Goal: Task Accomplishment & Management: Manage account settings

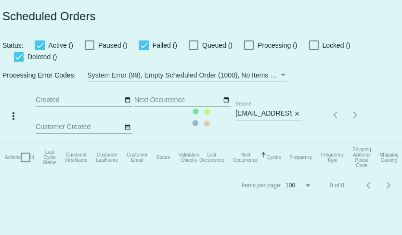
click at [297, 143] on mat-table "Actions Id Last Cycle Status Customer FirstName Customer LastName Customer Emai…" at bounding box center [209, 157] width 419 height 29
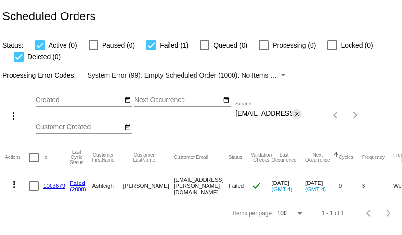
click at [298, 114] on mat-icon "close" at bounding box center [297, 114] width 7 height 8
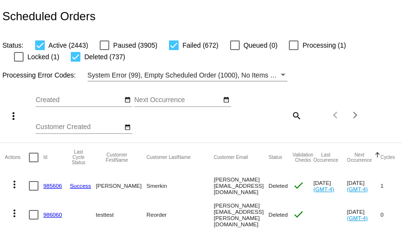
click at [71, 58] on div at bounding box center [76, 57] width 10 height 10
click at [75, 62] on input "Deleted (737)" at bounding box center [75, 62] width 0 height 0
checkbox input "false"
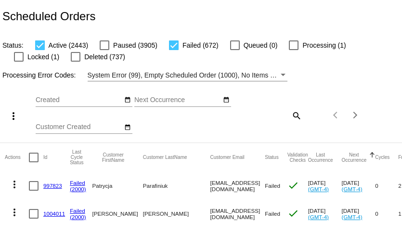
click at [41, 47] on div at bounding box center [40, 45] width 10 height 10
click at [40, 50] on input "Active (2443)" at bounding box center [39, 50] width 0 height 0
checkbox input "false"
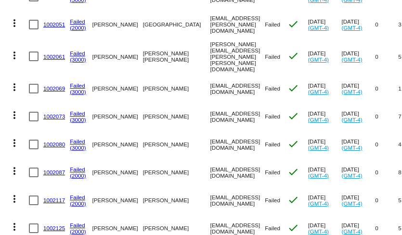
scroll to position [2757, 0]
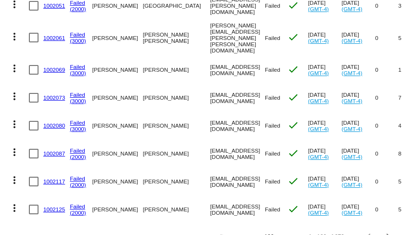
click at [32, 121] on div at bounding box center [34, 126] width 10 height 10
click at [33, 130] on input "checkbox" at bounding box center [33, 130] width 0 height 0
checkbox input "true"
click at [31, 93] on div at bounding box center [34, 98] width 10 height 10
click at [33, 103] on input "checkbox" at bounding box center [33, 103] width 0 height 0
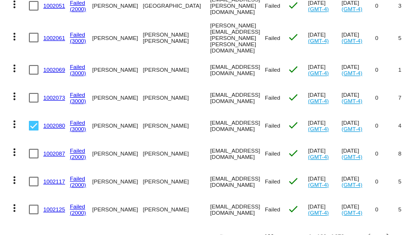
checkbox input "true"
click at [33, 65] on div at bounding box center [34, 70] width 10 height 10
click at [33, 75] on input "checkbox" at bounding box center [33, 75] width 0 height 0
checkbox input "true"
click at [33, 33] on div at bounding box center [34, 38] width 10 height 10
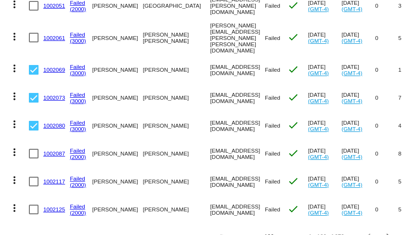
click at [33, 42] on input "checkbox" at bounding box center [33, 42] width 0 height 0
checkbox input "true"
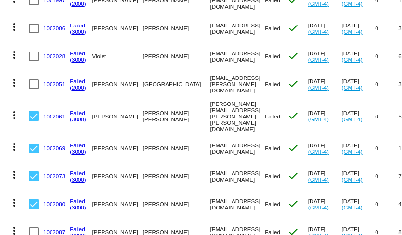
scroll to position [2675, 0]
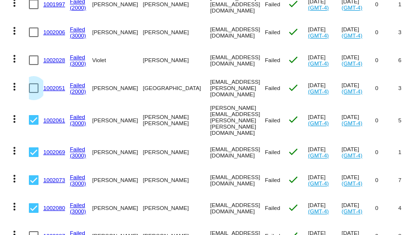
click at [32, 83] on div at bounding box center [34, 88] width 10 height 10
click at [33, 93] on input "checkbox" at bounding box center [33, 93] width 0 height 0
checkbox input "true"
click at [31, 55] on div at bounding box center [34, 60] width 10 height 10
click at [33, 65] on input "checkbox" at bounding box center [33, 65] width 0 height 0
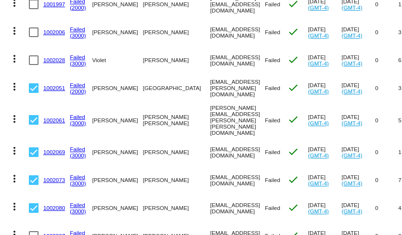
checkbox input "true"
click at [31, 27] on div at bounding box center [34, 32] width 10 height 10
click at [33, 37] on input "checkbox" at bounding box center [33, 37] width 0 height 0
checkbox input "true"
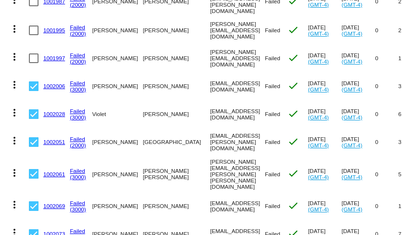
scroll to position [2613, 0]
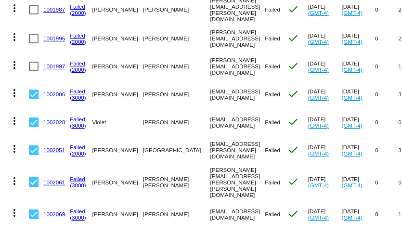
click at [33, 62] on div at bounding box center [34, 67] width 10 height 10
click at [33, 71] on input "checkbox" at bounding box center [33, 71] width 0 height 0
checkbox input "true"
click at [33, 34] on div at bounding box center [34, 39] width 10 height 10
click at [33, 43] on input "checkbox" at bounding box center [33, 43] width 0 height 0
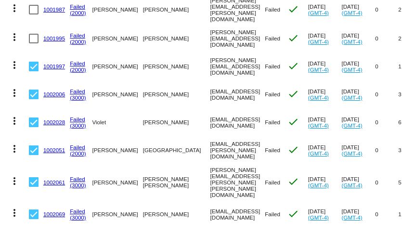
checkbox input "true"
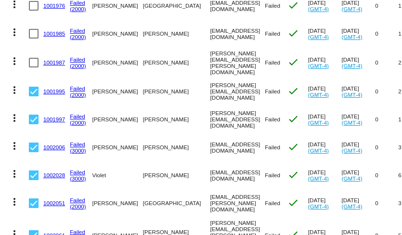
scroll to position [2556, 0]
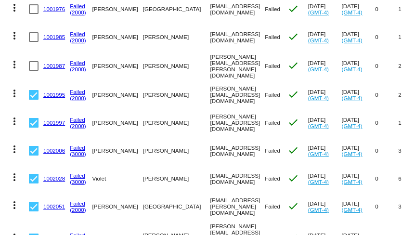
click at [36, 62] on div at bounding box center [34, 66] width 10 height 10
click at [34, 71] on input "checkbox" at bounding box center [33, 71] width 0 height 0
checkbox input "true"
click at [33, 33] on div at bounding box center [34, 37] width 10 height 10
click at [33, 42] on input "checkbox" at bounding box center [33, 42] width 0 height 0
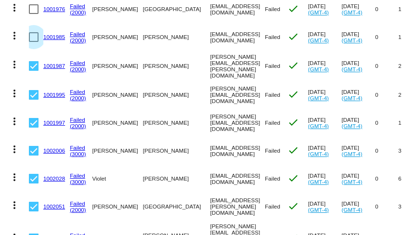
checkbox input "true"
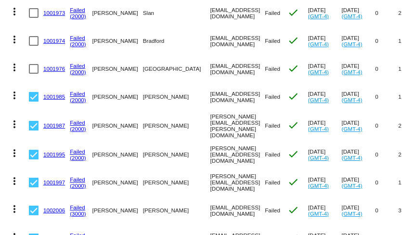
scroll to position [2492, 0]
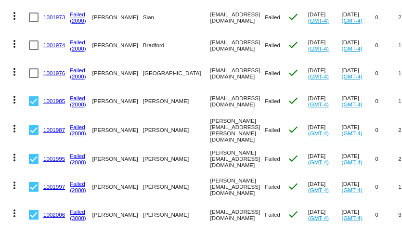
click at [34, 68] on div at bounding box center [34, 73] width 10 height 10
click at [34, 78] on input "checkbox" at bounding box center [33, 78] width 0 height 0
checkbox input "true"
click at [33, 40] on div at bounding box center [34, 45] width 10 height 10
click at [33, 50] on input "checkbox" at bounding box center [33, 50] width 0 height 0
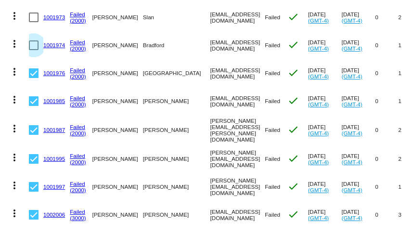
checkbox input "true"
click at [32, 13] on div at bounding box center [34, 18] width 10 height 10
click at [33, 22] on input "checkbox" at bounding box center [33, 22] width 0 height 0
checkbox input "true"
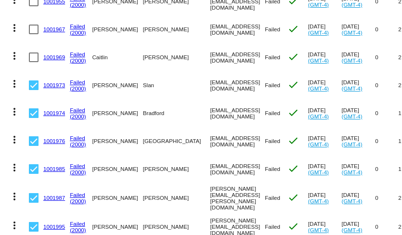
scroll to position [2417, 0]
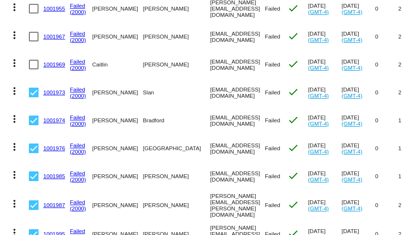
click at [32, 60] on div at bounding box center [34, 65] width 10 height 10
click at [33, 69] on input "checkbox" at bounding box center [33, 69] width 0 height 0
checkbox input "true"
click at [30, 32] on div at bounding box center [34, 37] width 10 height 10
click at [33, 41] on input "checkbox" at bounding box center [33, 41] width 0 height 0
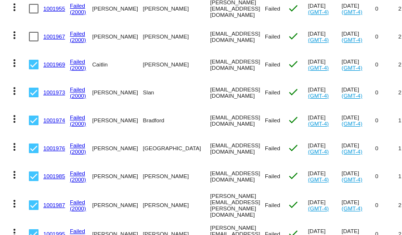
checkbox input "true"
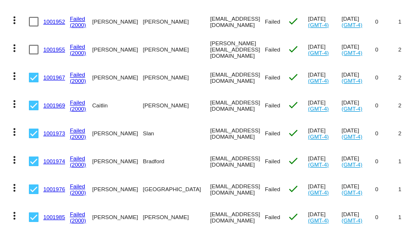
scroll to position [2373, 0]
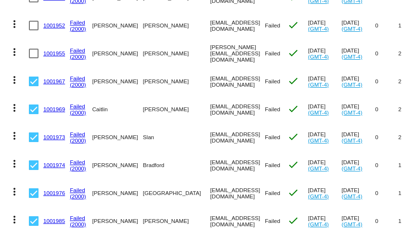
click at [33, 49] on div at bounding box center [34, 54] width 10 height 10
click at [33, 58] on input "checkbox" at bounding box center [33, 58] width 0 height 0
checkbox input "true"
click at [33, 21] on div at bounding box center [34, 26] width 10 height 10
click at [33, 30] on input "checkbox" at bounding box center [33, 30] width 0 height 0
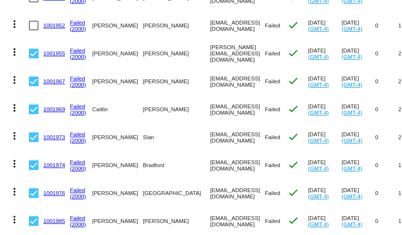
checkbox input "true"
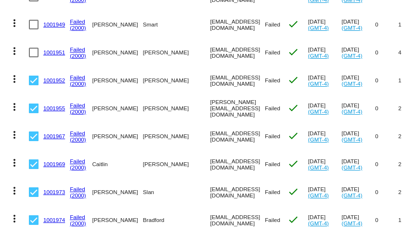
scroll to position [2299, 0]
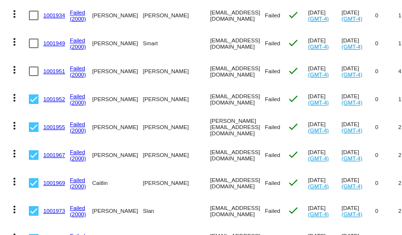
click at [33, 39] on div at bounding box center [34, 44] width 10 height 10
click at [33, 48] on input "checkbox" at bounding box center [33, 48] width 0 height 0
checkbox input "true"
click at [33, 66] on div at bounding box center [34, 71] width 10 height 10
click at [33, 76] on input "checkbox" at bounding box center [33, 76] width 0 height 0
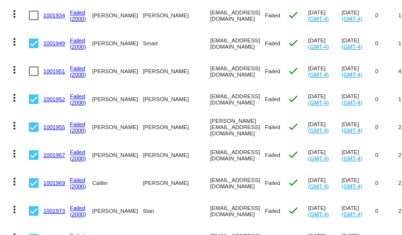
checkbox input "true"
click at [34, 12] on div at bounding box center [34, 16] width 10 height 10
click at [34, 20] on input "checkbox" at bounding box center [33, 20] width 0 height 0
checkbox input "true"
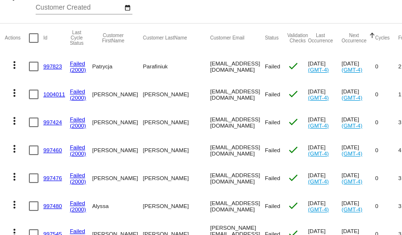
scroll to position [0, 0]
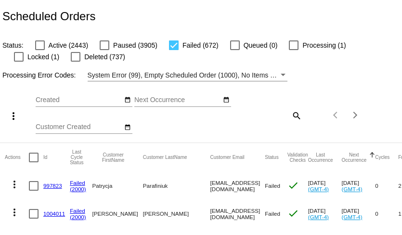
click at [14, 112] on mat-icon "more_vert" at bounding box center [14, 116] width 12 height 12
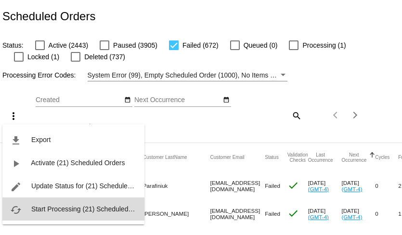
click at [57, 210] on span "Start Processing (21) Scheduled Orders" at bounding box center [90, 209] width 119 height 8
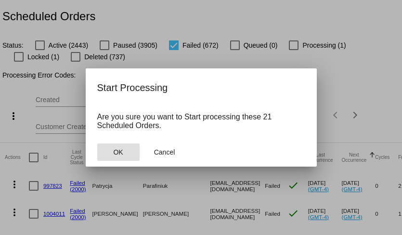
click at [118, 152] on span "OK" at bounding box center [118, 152] width 10 height 8
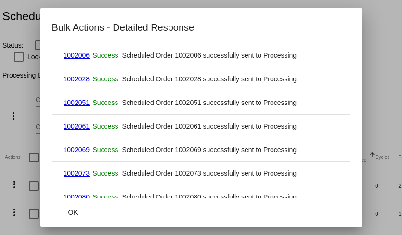
scroll to position [386, 0]
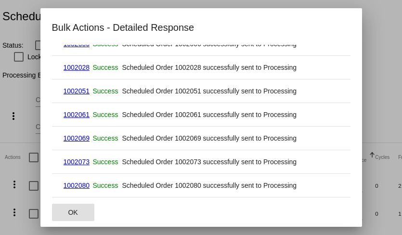
click at [75, 210] on span "OK" at bounding box center [73, 213] width 10 height 8
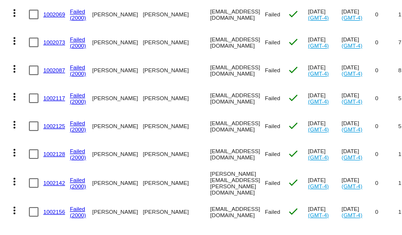
scroll to position [2757, 0]
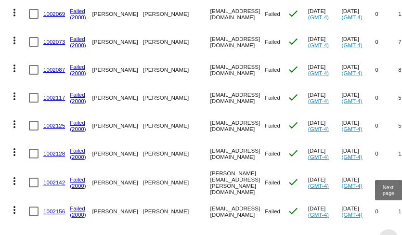
click at [387, 235] on div "Next page" at bounding box center [387, 238] width 7 height 7
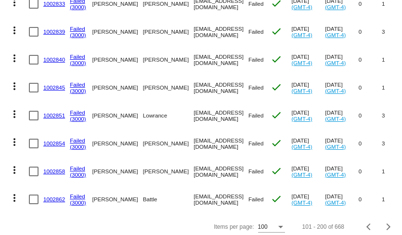
click at [33, 195] on div at bounding box center [34, 200] width 10 height 10
click at [33, 204] on input "checkbox" at bounding box center [33, 204] width 0 height 0
checkbox input "true"
click at [35, 167] on div at bounding box center [34, 172] width 10 height 10
click at [34, 176] on input "checkbox" at bounding box center [33, 176] width 0 height 0
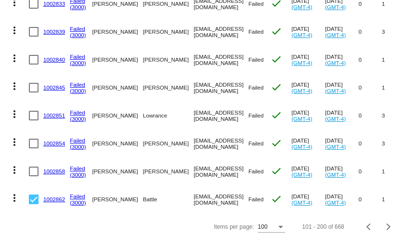
checkbox input "true"
click at [35, 139] on div at bounding box center [34, 144] width 10 height 10
click at [34, 148] on input "checkbox" at bounding box center [33, 148] width 0 height 0
checkbox input "true"
click at [32, 111] on div at bounding box center [34, 116] width 10 height 10
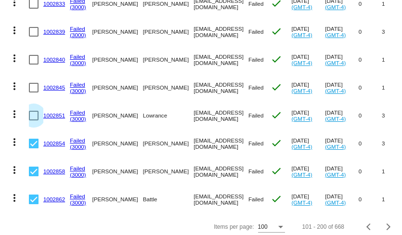
click at [33, 120] on input "checkbox" at bounding box center [33, 120] width 0 height 0
checkbox input "true"
click at [34, 83] on div at bounding box center [34, 88] width 10 height 10
click at [34, 92] on input "checkbox" at bounding box center [33, 92] width 0 height 0
checkbox input "true"
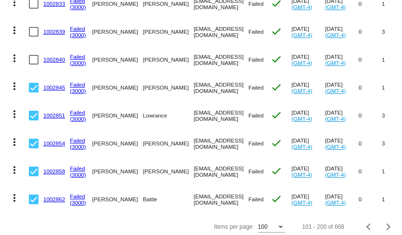
click at [34, 55] on div at bounding box center [34, 60] width 10 height 10
click at [34, 65] on input "checkbox" at bounding box center [33, 65] width 0 height 0
checkbox input "true"
click at [34, 27] on div at bounding box center [34, 32] width 10 height 10
click at [34, 37] on input "checkbox" at bounding box center [33, 37] width 0 height 0
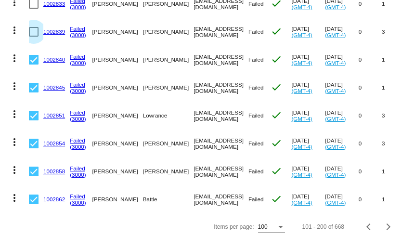
checkbox input "true"
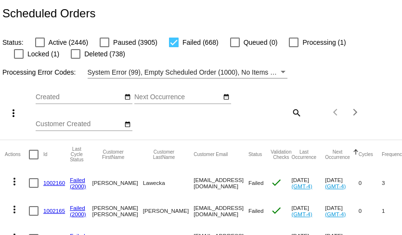
scroll to position [0, 0]
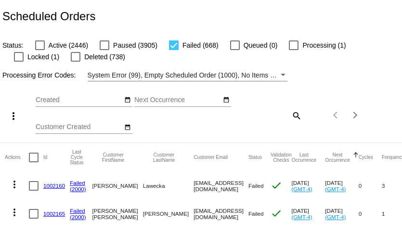
click at [12, 116] on mat-icon "more_vert" at bounding box center [14, 116] width 12 height 12
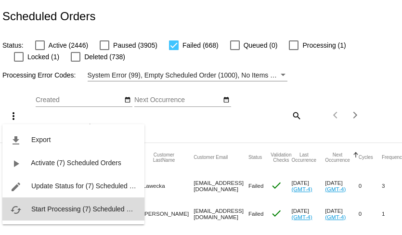
click at [43, 209] on span "Start Processing (7) Scheduled Orders" at bounding box center [89, 209] width 116 height 8
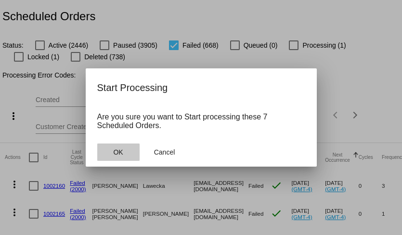
click at [116, 150] on span "OK" at bounding box center [118, 152] width 10 height 8
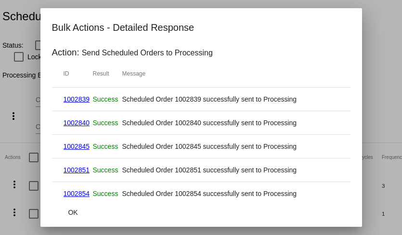
scroll to position [55, 0]
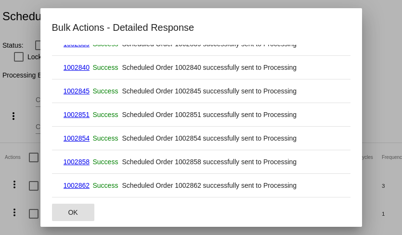
click at [71, 211] on span "OK" at bounding box center [73, 213] width 10 height 8
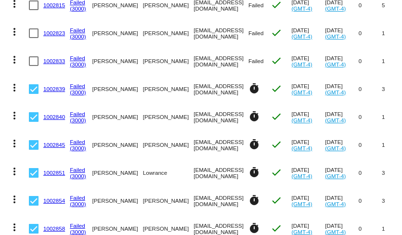
scroll to position [2757, 0]
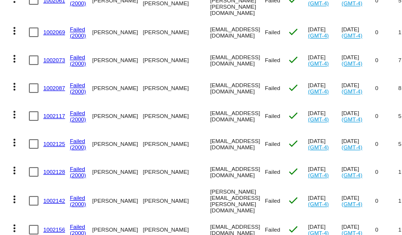
scroll to position [2757, 0]
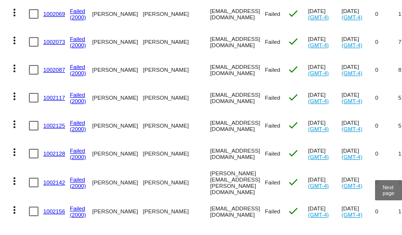
click at [390, 235] on span "Next page" at bounding box center [388, 238] width 19 height 5
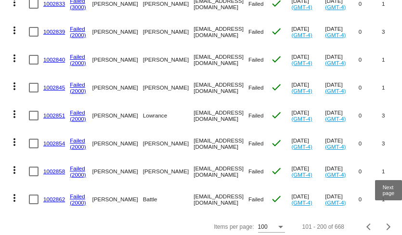
click at [388, 223] on div "Next page" at bounding box center [387, 226] width 7 height 7
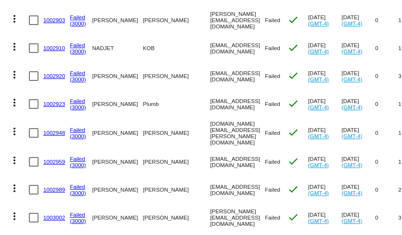
scroll to position [474, 0]
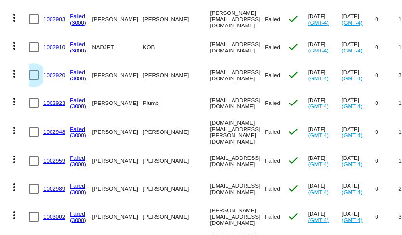
click at [34, 74] on div at bounding box center [34, 75] width 10 height 10
click at [34, 80] on input "checkbox" at bounding box center [33, 80] width 0 height 0
checkbox input "true"
click at [34, 50] on div at bounding box center [34, 47] width 10 height 10
click at [34, 52] on input "checkbox" at bounding box center [33, 52] width 0 height 0
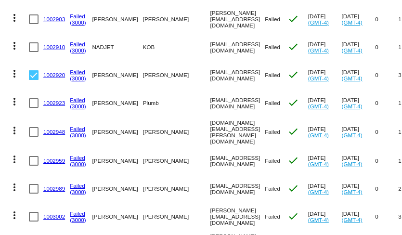
checkbox input "true"
click at [34, 20] on div at bounding box center [34, 19] width 10 height 10
click at [34, 24] on input "checkbox" at bounding box center [33, 24] width 0 height 0
checkbox input "true"
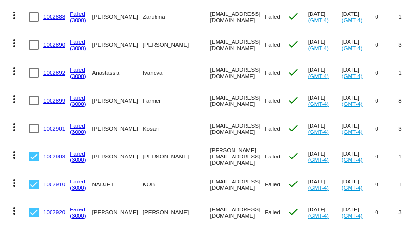
scroll to position [319, 0]
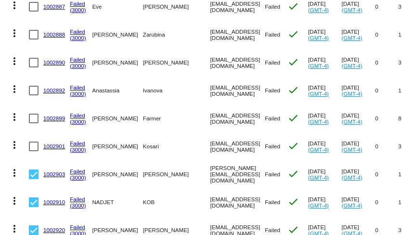
click at [33, 144] on div at bounding box center [34, 147] width 10 height 10
click at [33, 151] on input "checkbox" at bounding box center [33, 151] width 0 height 0
checkbox input "true"
click at [33, 118] on div at bounding box center [34, 119] width 10 height 10
click at [33, 123] on input "checkbox" at bounding box center [33, 123] width 0 height 0
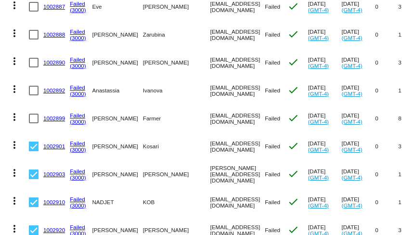
checkbox input "true"
click at [34, 93] on div at bounding box center [34, 91] width 10 height 10
click at [34, 95] on input "checkbox" at bounding box center [33, 95] width 0 height 0
checkbox input "true"
click at [33, 62] on div at bounding box center [34, 63] width 10 height 10
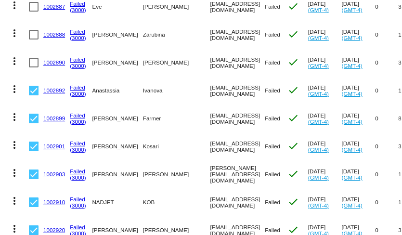
click at [33, 67] on input "checkbox" at bounding box center [33, 67] width 0 height 0
checkbox input "true"
click at [34, 35] on div at bounding box center [34, 35] width 10 height 10
click at [34, 39] on input "checkbox" at bounding box center [33, 39] width 0 height 0
checkbox input "true"
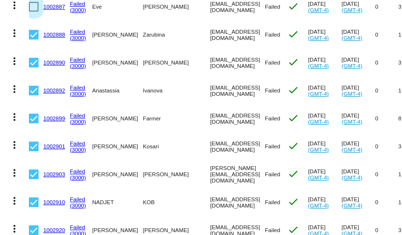
click at [33, 9] on div at bounding box center [34, 7] width 10 height 10
click at [33, 12] on input "checkbox" at bounding box center [33, 12] width 0 height 0
checkbox input "true"
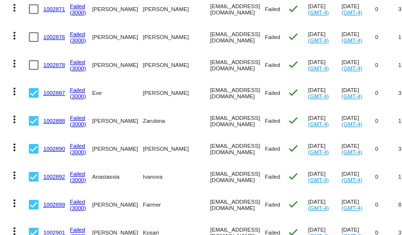
scroll to position [223, 0]
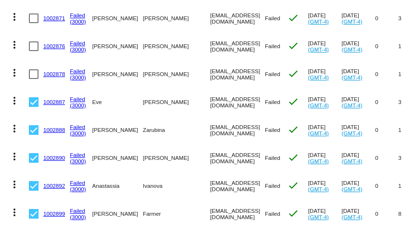
click at [34, 77] on div at bounding box center [34, 74] width 10 height 10
click at [34, 79] on input "checkbox" at bounding box center [33, 79] width 0 height 0
checkbox input "true"
click at [34, 46] on div at bounding box center [34, 46] width 10 height 10
click at [34, 51] on input "checkbox" at bounding box center [33, 51] width 0 height 0
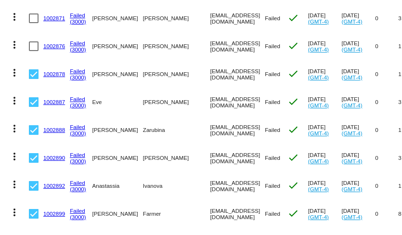
checkbox input "true"
click at [34, 21] on div at bounding box center [34, 18] width 10 height 10
click at [34, 23] on input "checkbox" at bounding box center [33, 23] width 0 height 0
checkbox input "true"
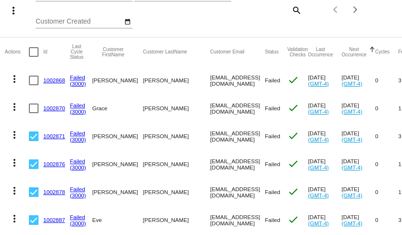
scroll to position [94, 0]
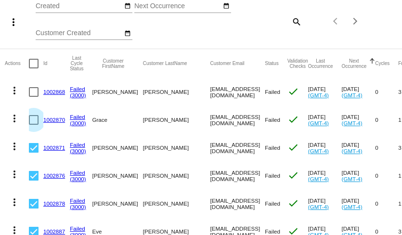
click at [34, 119] on div at bounding box center [34, 120] width 10 height 10
click at [34, 125] on input "checkbox" at bounding box center [33, 125] width 0 height 0
checkbox input "true"
click at [34, 93] on div at bounding box center [34, 92] width 10 height 10
click at [34, 97] on input "checkbox" at bounding box center [33, 97] width 0 height 0
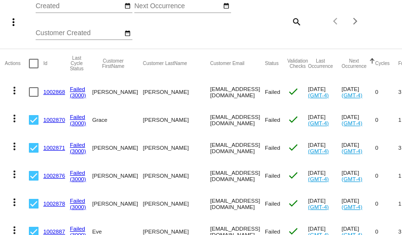
checkbox input "true"
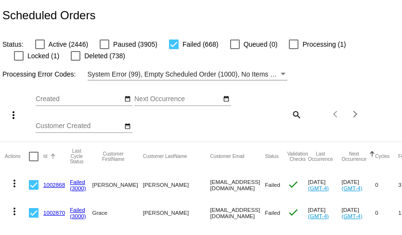
scroll to position [0, 0]
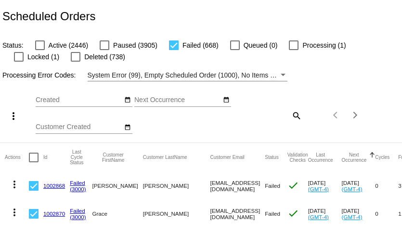
click at [16, 117] on mat-icon "more_vert" at bounding box center [14, 116] width 12 height 12
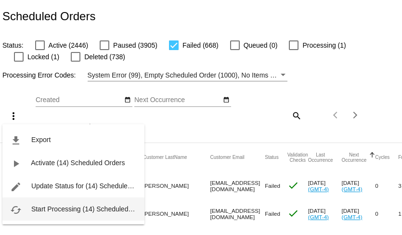
click at [48, 209] on span "Start Processing (14) Scheduled Orders" at bounding box center [90, 209] width 119 height 8
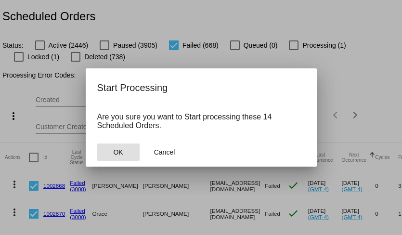
click at [119, 151] on span "OK" at bounding box center [118, 152] width 10 height 8
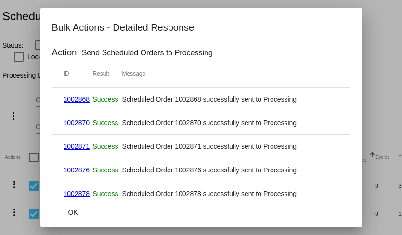
scroll to position [221, 0]
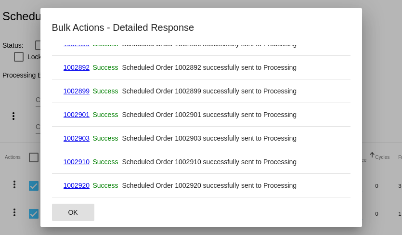
click at [75, 212] on span "OK" at bounding box center [73, 213] width 10 height 8
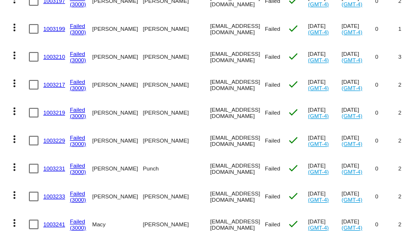
scroll to position [1244, 0]
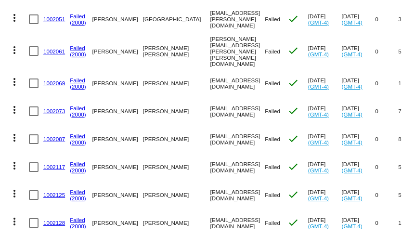
scroll to position [2757, 0]
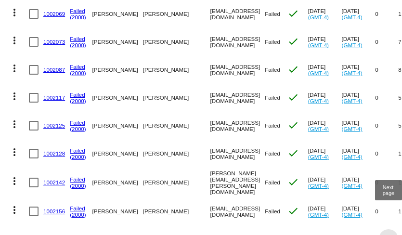
click at [387, 235] on div "Next page" at bounding box center [387, 238] width 7 height 7
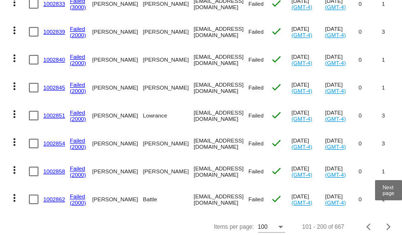
click at [390, 224] on span "Next page" at bounding box center [388, 226] width 19 height 5
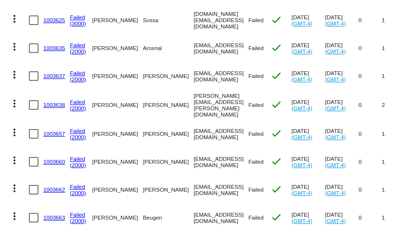
scroll to position [468, 0]
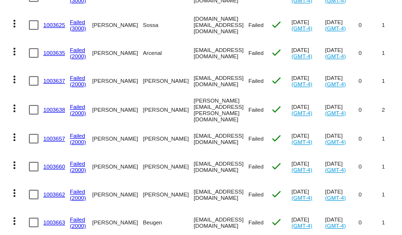
click at [31, 54] on div at bounding box center [34, 53] width 10 height 10
click at [33, 58] on input "checkbox" at bounding box center [33, 58] width 0 height 0
checkbox input "true"
click at [32, 80] on div at bounding box center [34, 81] width 10 height 10
click at [33, 86] on input "checkbox" at bounding box center [33, 86] width 0 height 0
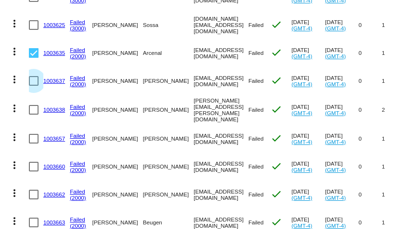
checkbox input "true"
click at [36, 110] on div at bounding box center [34, 110] width 10 height 10
click at [34, 115] on input "checkbox" at bounding box center [33, 115] width 0 height 0
checkbox input "true"
click at [36, 139] on div at bounding box center [34, 139] width 10 height 10
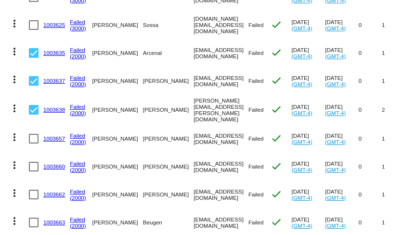
click at [34, 143] on input "checkbox" at bounding box center [33, 143] width 0 height 0
checkbox input "true"
click at [34, 166] on div at bounding box center [34, 167] width 10 height 10
click at [34, 171] on input "checkbox" at bounding box center [33, 171] width 0 height 0
checkbox input "true"
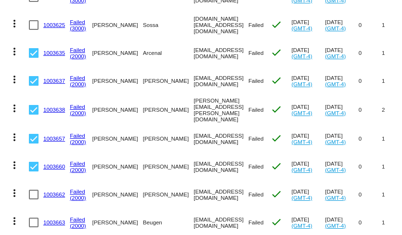
click at [34, 190] on div at bounding box center [34, 195] width 10 height 10
click at [34, 199] on input "checkbox" at bounding box center [33, 199] width 0 height 0
checkbox input "true"
click at [33, 219] on div at bounding box center [34, 223] width 10 height 10
click at [33, 227] on input "checkbox" at bounding box center [33, 227] width 0 height 0
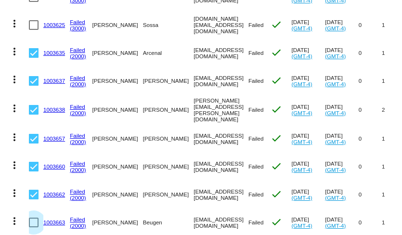
checkbox input "true"
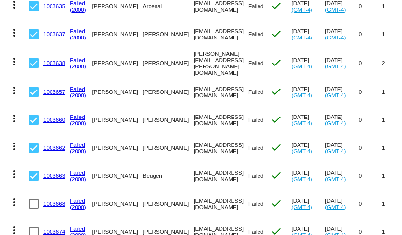
scroll to position [516, 0]
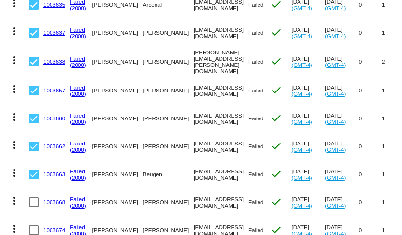
click at [33, 204] on div at bounding box center [34, 202] width 10 height 10
click at [33, 207] on input "checkbox" at bounding box center [33, 207] width 0 height 0
click at [33, 204] on div at bounding box center [34, 202] width 10 height 10
click at [33, 207] on input "checkbox" at bounding box center [33, 207] width 0 height 0
click at [33, 204] on div at bounding box center [34, 202] width 10 height 10
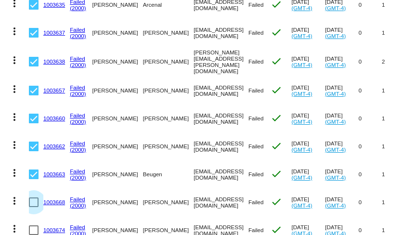
click at [33, 207] on input "checkbox" at bounding box center [33, 207] width 0 height 0
checkbox input "true"
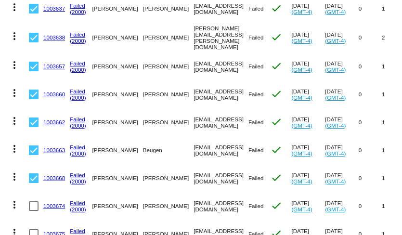
scroll to position [544, 0]
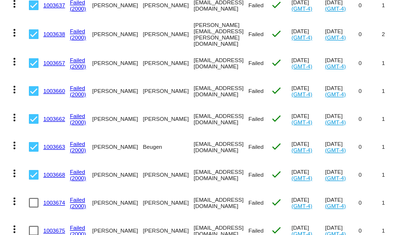
click at [35, 203] on div at bounding box center [34, 203] width 10 height 10
click at [34, 208] on input "checkbox" at bounding box center [33, 208] width 0 height 0
checkbox input "true"
click at [35, 226] on div at bounding box center [34, 231] width 10 height 10
click at [34, 235] on input "checkbox" at bounding box center [33, 235] width 0 height 0
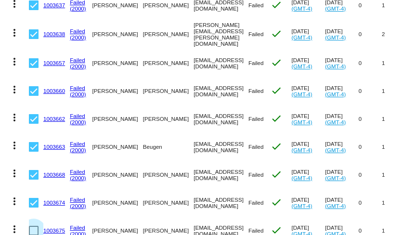
checkbox input "true"
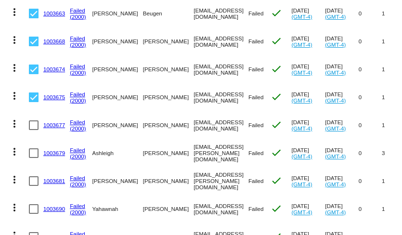
scroll to position [685, 0]
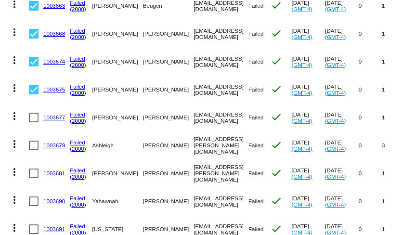
click at [33, 117] on div at bounding box center [34, 118] width 10 height 10
click at [33, 122] on input "checkbox" at bounding box center [33, 122] width 0 height 0
checkbox input "true"
click at [33, 144] on div at bounding box center [34, 146] width 10 height 10
click at [33, 150] on input "checkbox" at bounding box center [33, 150] width 0 height 0
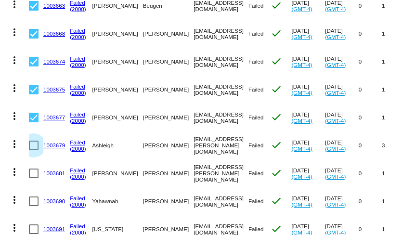
checkbox input "true"
click at [35, 172] on div at bounding box center [34, 174] width 10 height 10
click at [34, 178] on input "checkbox" at bounding box center [33, 178] width 0 height 0
checkbox input "true"
click at [34, 199] on div at bounding box center [34, 201] width 10 height 10
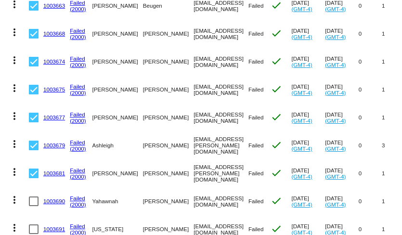
click at [34, 206] on input "checkbox" at bounding box center [33, 206] width 0 height 0
checkbox input "true"
click at [35, 225] on div at bounding box center [34, 229] width 10 height 10
click at [34, 234] on input "checkbox" at bounding box center [33, 234] width 0 height 0
checkbox input "true"
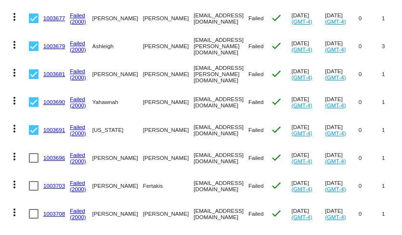
scroll to position [785, 0]
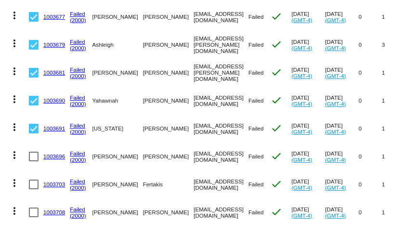
click at [32, 158] on div at bounding box center [34, 157] width 10 height 10
click at [33, 161] on input "checkbox" at bounding box center [33, 161] width 0 height 0
checkbox input "true"
click at [33, 186] on div at bounding box center [34, 185] width 10 height 10
click at [33, 189] on input "checkbox" at bounding box center [33, 189] width 0 height 0
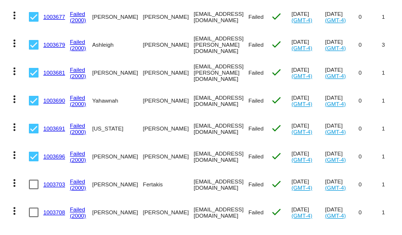
checkbox input "true"
click at [34, 212] on div at bounding box center [34, 213] width 10 height 10
click at [34, 217] on input "checkbox" at bounding box center [33, 217] width 0 height 0
checkbox input "true"
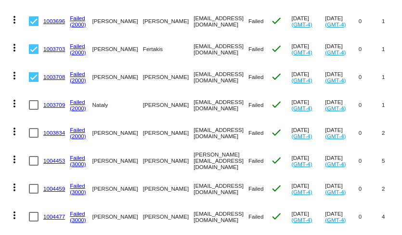
scroll to position [932, 0]
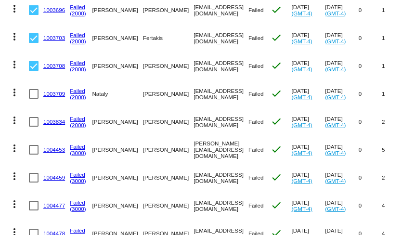
click at [33, 93] on div at bounding box center [34, 94] width 10 height 10
click at [33, 99] on input "checkbox" at bounding box center [33, 99] width 0 height 0
checkbox input "true"
click at [34, 120] on div at bounding box center [34, 122] width 10 height 10
click at [34, 127] on input "checkbox" at bounding box center [33, 127] width 0 height 0
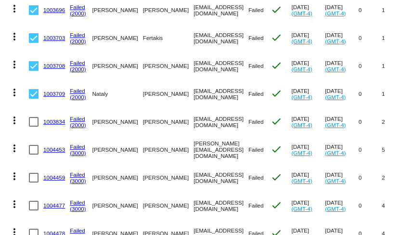
checkbox input "true"
click at [36, 149] on div at bounding box center [34, 150] width 10 height 10
click at [34, 155] on input "checkbox" at bounding box center [33, 155] width 0 height 0
checkbox input "true"
click at [34, 177] on div at bounding box center [34, 178] width 10 height 10
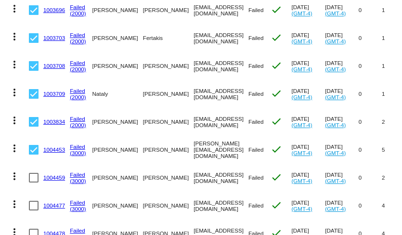
click at [34, 183] on input "checkbox" at bounding box center [33, 183] width 0 height 0
checkbox input "true"
click at [36, 206] on div at bounding box center [34, 206] width 10 height 10
click at [34, 210] on input "checkbox" at bounding box center [33, 210] width 0 height 0
checkbox input "true"
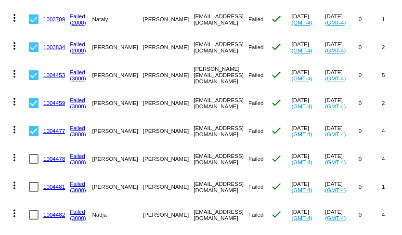
scroll to position [1017, 0]
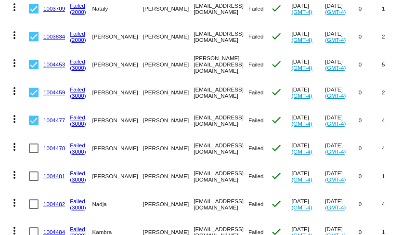
click at [33, 149] on div at bounding box center [34, 148] width 10 height 10
click at [33, 153] on input "checkbox" at bounding box center [33, 153] width 0 height 0
checkbox input "true"
click at [35, 171] on div at bounding box center [34, 176] width 10 height 10
click at [34, 181] on input "checkbox" at bounding box center [33, 181] width 0 height 0
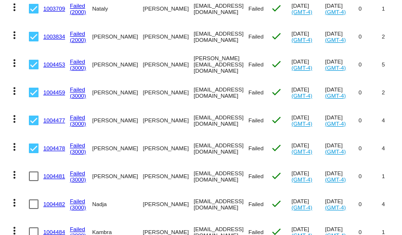
checkbox input "true"
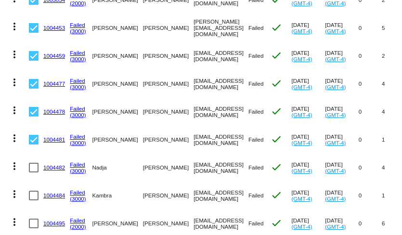
scroll to position [1059, 0]
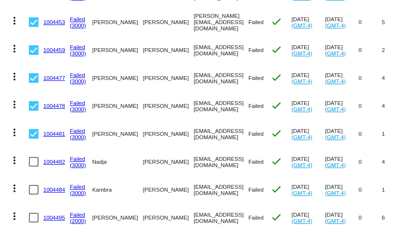
click at [35, 162] on div at bounding box center [34, 162] width 10 height 10
click at [34, 167] on input "checkbox" at bounding box center [33, 167] width 0 height 0
checkbox input "true"
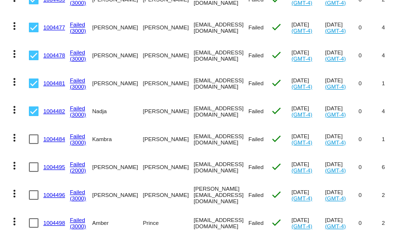
scroll to position [1124, 0]
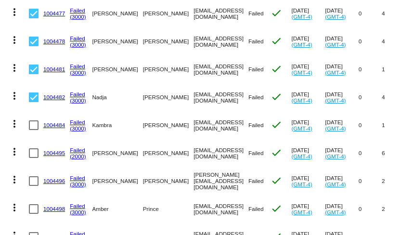
click at [34, 124] on div at bounding box center [34, 125] width 10 height 10
click at [34, 130] on input "checkbox" at bounding box center [33, 130] width 0 height 0
checkbox input "true"
click at [34, 152] on div at bounding box center [34, 153] width 10 height 10
click at [34, 158] on input "checkbox" at bounding box center [33, 158] width 0 height 0
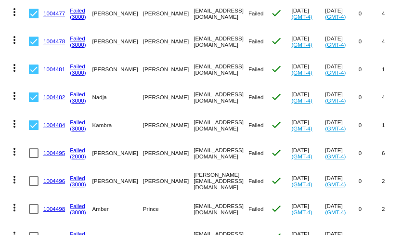
checkbox input "true"
click at [35, 182] on div at bounding box center [34, 181] width 10 height 10
click at [34, 186] on input "checkbox" at bounding box center [33, 186] width 0 height 0
checkbox input "true"
click at [35, 207] on div at bounding box center [34, 209] width 10 height 10
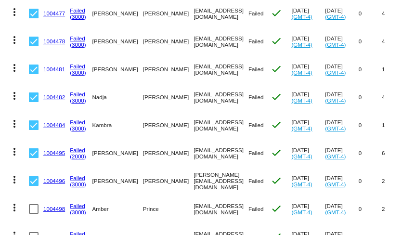
click at [34, 214] on input "checkbox" at bounding box center [33, 214] width 0 height 0
checkbox input "true"
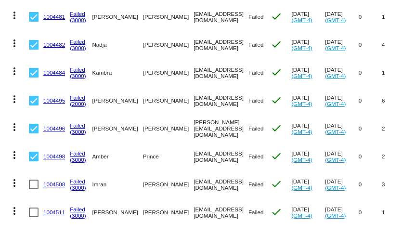
scroll to position [1177, 0]
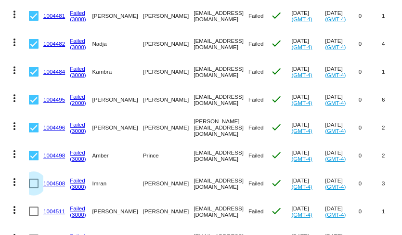
click at [34, 184] on div at bounding box center [34, 184] width 10 height 10
click at [34, 188] on input "checkbox" at bounding box center [33, 188] width 0 height 0
checkbox input "true"
click at [34, 210] on div at bounding box center [34, 212] width 10 height 10
click at [34, 216] on input "checkbox" at bounding box center [33, 216] width 0 height 0
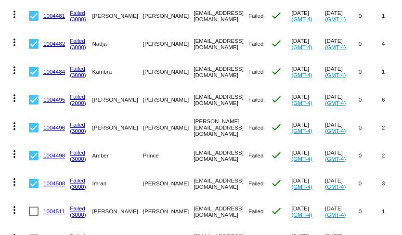
checkbox input "true"
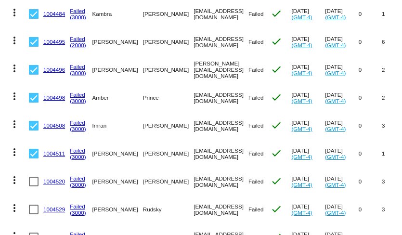
scroll to position [1236, 0]
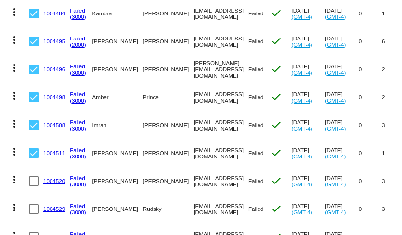
click at [33, 180] on div at bounding box center [34, 181] width 10 height 10
click at [33, 186] on input "checkbox" at bounding box center [33, 186] width 0 height 0
checkbox input "true"
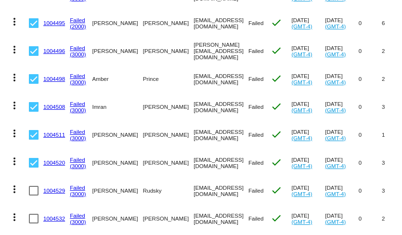
scroll to position [1261, 0]
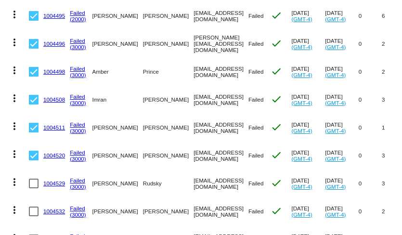
click at [33, 180] on div at bounding box center [34, 184] width 10 height 10
click at [33, 188] on input "checkbox" at bounding box center [33, 188] width 0 height 0
checkbox input "true"
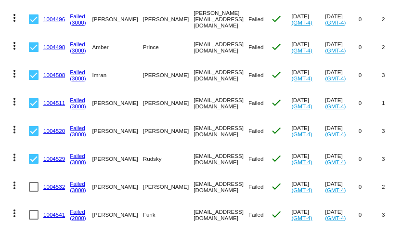
scroll to position [1290, 0]
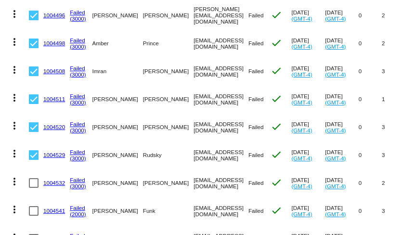
click at [33, 180] on div at bounding box center [34, 183] width 10 height 10
click at [33, 188] on input "checkbox" at bounding box center [33, 188] width 0 height 0
checkbox input "true"
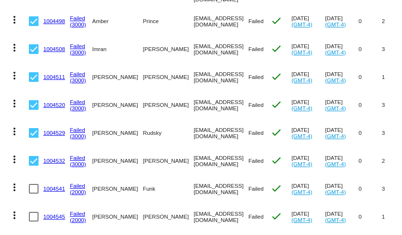
scroll to position [1323, 0]
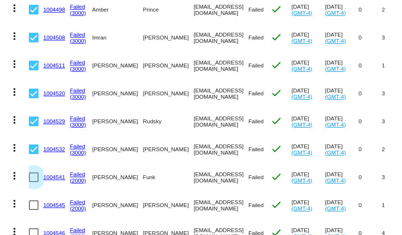
click at [33, 176] on div at bounding box center [34, 177] width 10 height 10
click at [33, 182] on input "checkbox" at bounding box center [33, 182] width 0 height 0
checkbox input "true"
click at [35, 204] on div at bounding box center [34, 205] width 10 height 10
click at [34, 210] on input "checkbox" at bounding box center [33, 210] width 0 height 0
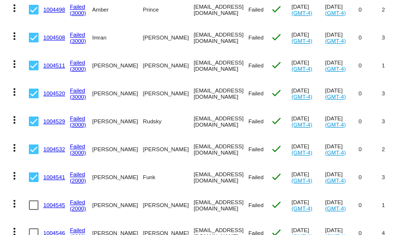
checkbox input "true"
click at [35, 230] on div at bounding box center [34, 233] width 10 height 10
click at [34, 235] on input "checkbox" at bounding box center [33, 238] width 0 height 0
checkbox input "true"
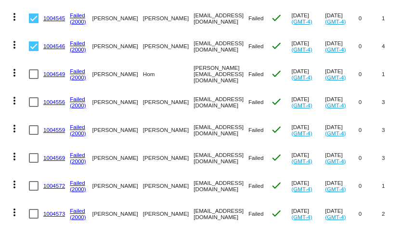
scroll to position [1512, 0]
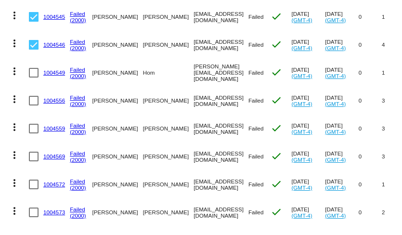
click at [33, 75] on div at bounding box center [34, 73] width 10 height 10
click at [33, 78] on input "checkbox" at bounding box center [33, 78] width 0 height 0
checkbox input "true"
click at [34, 100] on div at bounding box center [34, 101] width 10 height 10
click at [34, 105] on input "checkbox" at bounding box center [33, 105] width 0 height 0
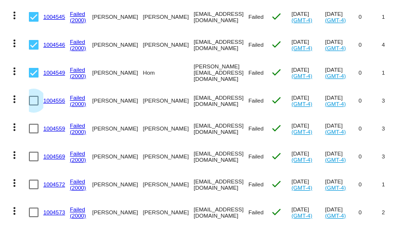
checkbox input "true"
click at [35, 125] on div at bounding box center [34, 129] width 10 height 10
click at [34, 133] on input "checkbox" at bounding box center [33, 133] width 0 height 0
checkbox input "true"
click at [35, 156] on div at bounding box center [34, 157] width 10 height 10
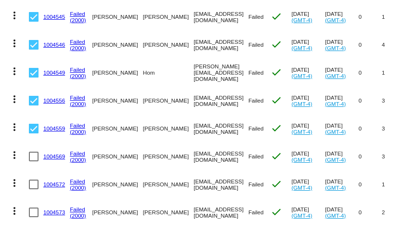
click at [34, 161] on input "checkbox" at bounding box center [33, 161] width 0 height 0
checkbox input "true"
click at [35, 182] on div at bounding box center [34, 185] width 10 height 10
click at [34, 189] on input "checkbox" at bounding box center [33, 189] width 0 height 0
checkbox input "true"
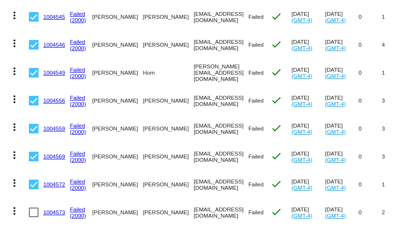
click at [34, 209] on div at bounding box center [34, 213] width 10 height 10
click at [34, 217] on input "checkbox" at bounding box center [33, 217] width 0 height 0
checkbox input "true"
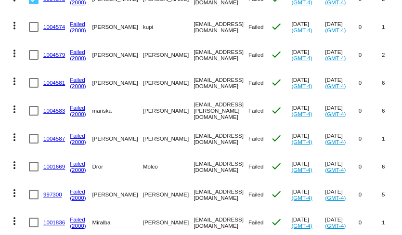
scroll to position [1730, 0]
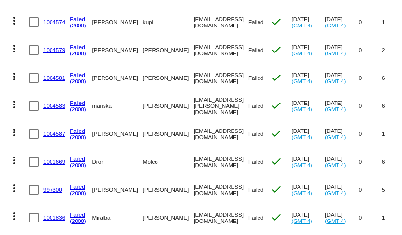
click at [33, 25] on div at bounding box center [34, 22] width 10 height 10
click at [33, 27] on input "checkbox" at bounding box center [33, 27] width 0 height 0
checkbox input "true"
click at [35, 49] on div at bounding box center [34, 50] width 10 height 10
click at [34, 55] on input "checkbox" at bounding box center [33, 55] width 0 height 0
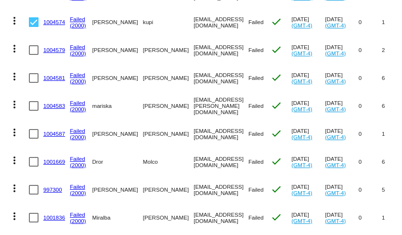
checkbox input "true"
click at [35, 77] on div at bounding box center [34, 78] width 10 height 10
click at [34, 83] on input "checkbox" at bounding box center [33, 83] width 0 height 0
checkbox input "true"
click at [35, 105] on div at bounding box center [34, 106] width 10 height 10
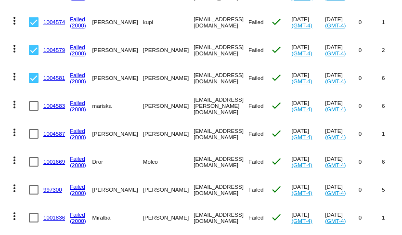
click at [34, 111] on input "checkbox" at bounding box center [33, 111] width 0 height 0
checkbox input "true"
click at [35, 130] on div at bounding box center [34, 134] width 10 height 10
click at [34, 139] on input "checkbox" at bounding box center [33, 139] width 0 height 0
checkbox input "true"
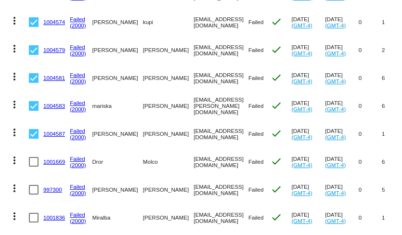
click at [34, 158] on div at bounding box center [34, 162] width 10 height 10
click at [34, 167] on input "checkbox" at bounding box center [33, 167] width 0 height 0
checkbox input "true"
click at [34, 187] on div at bounding box center [34, 190] width 10 height 10
click at [34, 195] on input "checkbox" at bounding box center [33, 195] width 0 height 0
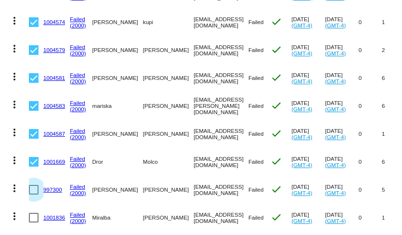
checkbox input "true"
click at [35, 215] on div at bounding box center [34, 218] width 10 height 10
click at [34, 222] on input "checkbox" at bounding box center [33, 222] width 0 height 0
checkbox input "true"
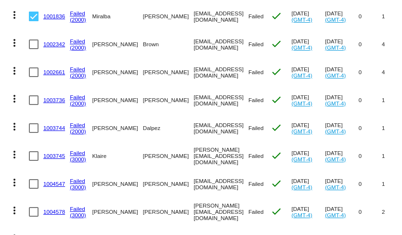
scroll to position [1933, 0]
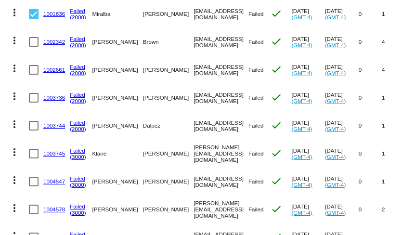
click at [32, 123] on div at bounding box center [34, 126] width 10 height 10
click at [33, 130] on input "checkbox" at bounding box center [33, 130] width 0 height 0
checkbox input "true"
click at [31, 97] on div at bounding box center [34, 98] width 10 height 10
click at [33, 103] on input "checkbox" at bounding box center [33, 103] width 0 height 0
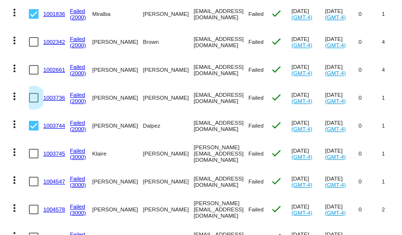
checkbox input "true"
click at [31, 68] on div at bounding box center [34, 70] width 10 height 10
click at [33, 75] on input "checkbox" at bounding box center [33, 75] width 0 height 0
checkbox input "true"
click at [32, 40] on div at bounding box center [34, 42] width 10 height 10
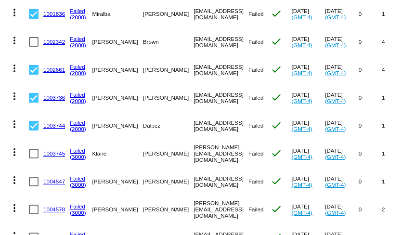
click at [33, 47] on input "checkbox" at bounding box center [33, 47] width 0 height 0
checkbox input "true"
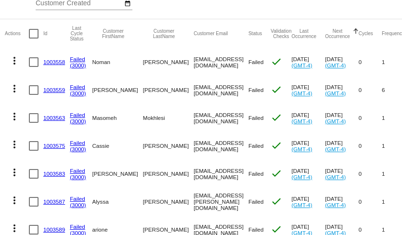
scroll to position [0, 0]
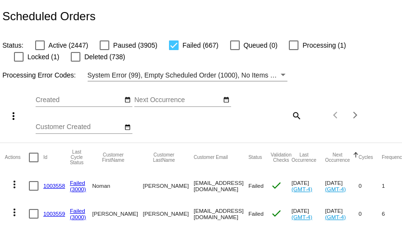
click at [15, 115] on mat-icon "more_vert" at bounding box center [14, 116] width 12 height 12
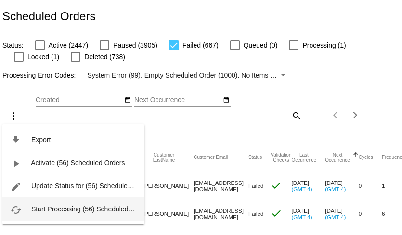
click at [45, 207] on span "Start Processing (56) Scheduled Orders" at bounding box center [90, 209] width 119 height 8
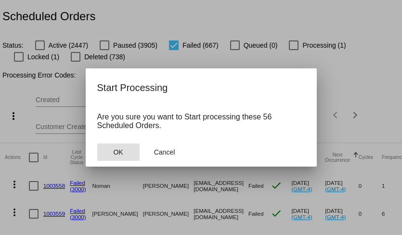
click at [125, 150] on button "OK" at bounding box center [118, 151] width 42 height 17
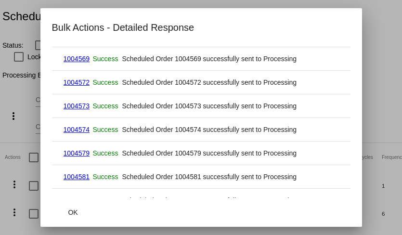
scroll to position [1212, 0]
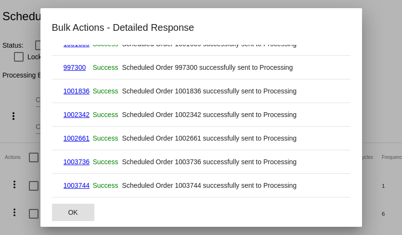
click at [73, 212] on span "OK" at bounding box center [73, 213] width 10 height 8
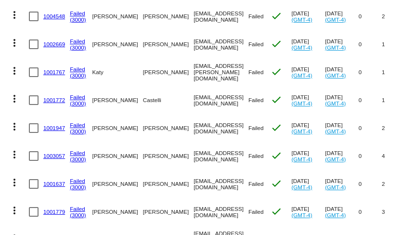
scroll to position [2713, 0]
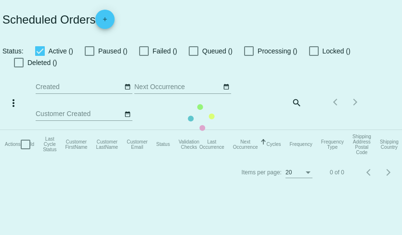
checkbox input "false"
checkbox input "true"
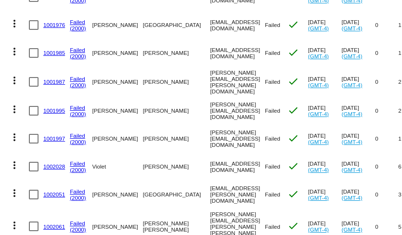
scroll to position [2757, 0]
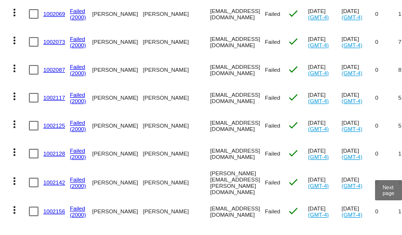
click at [388, 235] on div "Next page" at bounding box center [387, 238] width 7 height 7
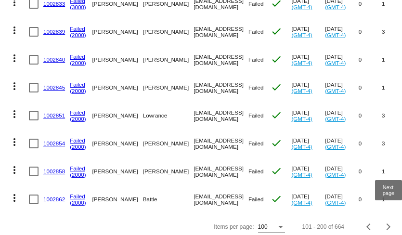
click at [387, 223] on div "Next page" at bounding box center [387, 226] width 7 height 7
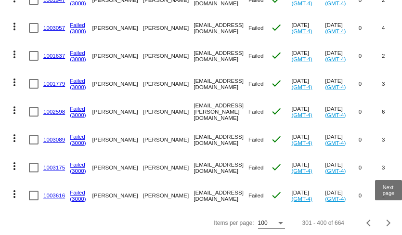
click at [387, 222] on div "Next page" at bounding box center [387, 223] width 7 height 7
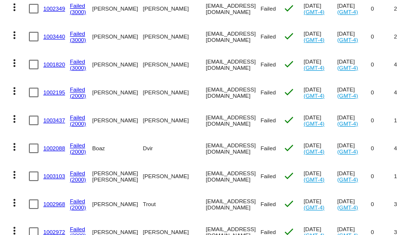
scroll to position [1888, 0]
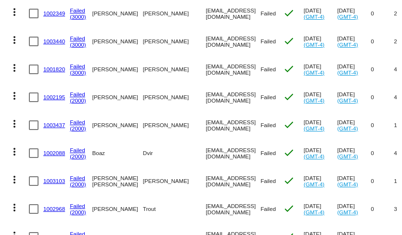
click at [33, 92] on div at bounding box center [34, 97] width 10 height 10
click at [33, 102] on input "checkbox" at bounding box center [33, 102] width 0 height 0
checkbox input "true"
click at [33, 120] on div at bounding box center [34, 125] width 10 height 10
click at [33, 130] on input "checkbox" at bounding box center [33, 130] width 0 height 0
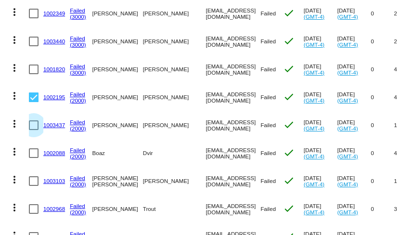
checkbox input "true"
click at [36, 148] on div at bounding box center [34, 153] width 10 height 10
click at [34, 158] on input "checkbox" at bounding box center [33, 158] width 0 height 0
checkbox input "true"
click at [35, 176] on div at bounding box center [34, 181] width 10 height 10
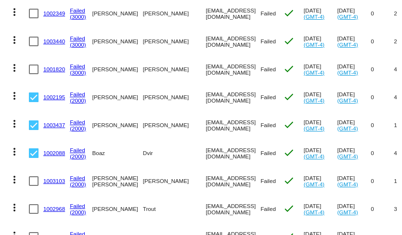
click at [34, 186] on input "checkbox" at bounding box center [33, 186] width 0 height 0
checkbox input "true"
click at [35, 204] on div at bounding box center [34, 209] width 10 height 10
click at [34, 214] on input "checkbox" at bounding box center [33, 214] width 0 height 0
checkbox input "true"
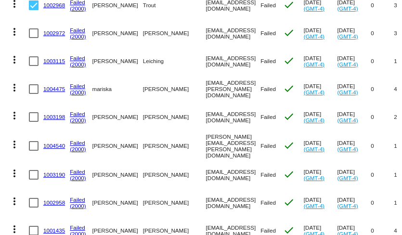
scroll to position [2096, 0]
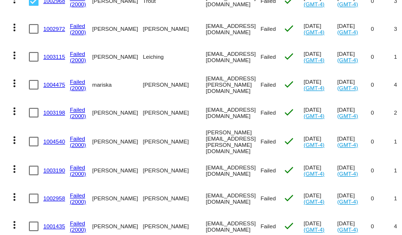
click at [33, 24] on div at bounding box center [34, 29] width 10 height 10
click at [33, 34] on input "checkbox" at bounding box center [33, 34] width 0 height 0
checkbox input "true"
click at [35, 52] on div at bounding box center [34, 57] width 10 height 10
click at [34, 62] on input "checkbox" at bounding box center [33, 62] width 0 height 0
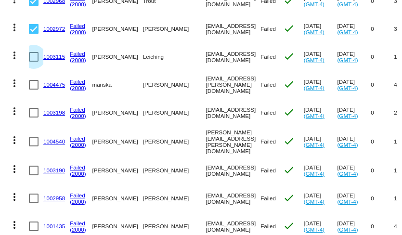
checkbox input "true"
click at [36, 80] on div at bounding box center [34, 85] width 10 height 10
click at [34, 90] on input "checkbox" at bounding box center [33, 90] width 0 height 0
checkbox input "true"
click at [36, 108] on div at bounding box center [34, 113] width 10 height 10
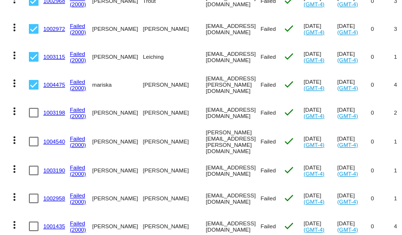
click at [34, 117] on input "checkbox" at bounding box center [33, 117] width 0 height 0
checkbox input "true"
click at [34, 137] on div at bounding box center [34, 142] width 10 height 10
click at [34, 146] on input "checkbox" at bounding box center [33, 146] width 0 height 0
checkbox input "true"
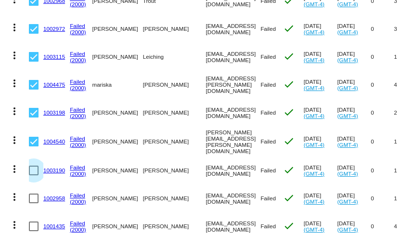
click at [35, 166] on div at bounding box center [34, 171] width 10 height 10
click at [34, 175] on input "checkbox" at bounding box center [33, 175] width 0 height 0
checkbox input "true"
click at [35, 194] on div at bounding box center [34, 199] width 10 height 10
click at [34, 203] on input "checkbox" at bounding box center [33, 203] width 0 height 0
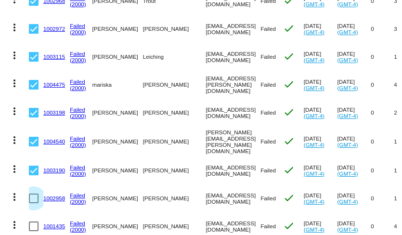
checkbox input "true"
click at [35, 222] on div at bounding box center [34, 227] width 10 height 10
click at [34, 231] on input "checkbox" at bounding box center [33, 231] width 0 height 0
checkbox input "true"
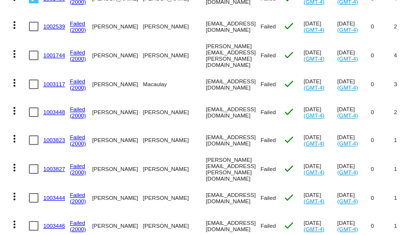
scroll to position [2295, 0]
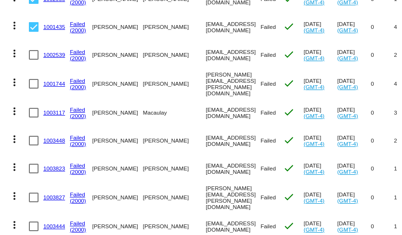
click at [32, 50] on div at bounding box center [34, 55] width 10 height 10
click at [33, 60] on input "checkbox" at bounding box center [33, 60] width 0 height 0
checkbox input "true"
click at [36, 79] on div at bounding box center [34, 84] width 10 height 10
click at [34, 89] on input "checkbox" at bounding box center [33, 89] width 0 height 0
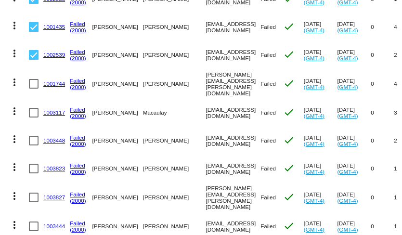
checkbox input "true"
click at [36, 108] on div at bounding box center [34, 113] width 10 height 10
click at [34, 117] on input "checkbox" at bounding box center [33, 117] width 0 height 0
checkbox input "true"
click at [34, 136] on div at bounding box center [34, 141] width 10 height 10
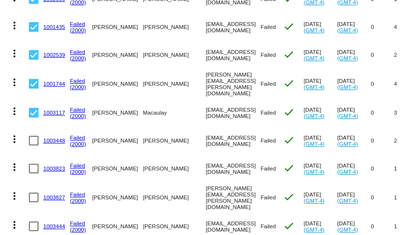
click at [34, 145] on input "checkbox" at bounding box center [33, 145] width 0 height 0
checkbox input "true"
click at [35, 164] on div at bounding box center [34, 169] width 10 height 10
click at [34, 173] on input "checkbox" at bounding box center [33, 173] width 0 height 0
checkbox input "true"
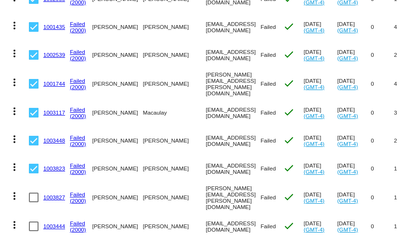
click at [35, 193] on div at bounding box center [34, 198] width 10 height 10
click at [34, 202] on input "checkbox" at bounding box center [33, 202] width 0 height 0
checkbox input "true"
click at [35, 222] on div at bounding box center [34, 227] width 10 height 10
click at [34, 231] on input "checkbox" at bounding box center [33, 231] width 0 height 0
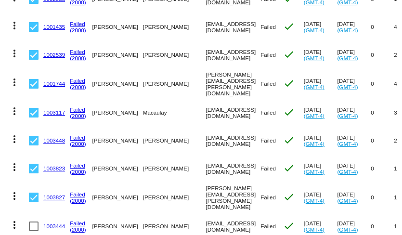
checkbox input "true"
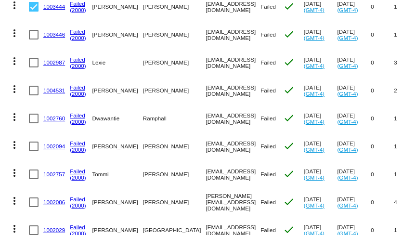
scroll to position [2518, 0]
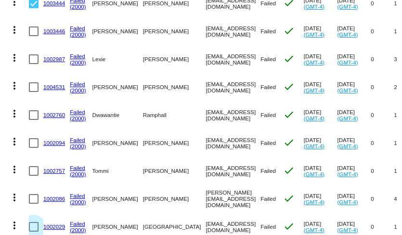
click at [36, 222] on div at bounding box center [34, 227] width 10 height 10
click at [34, 232] on input "checkbox" at bounding box center [33, 232] width 0 height 0
checkbox input "true"
click at [35, 194] on div at bounding box center [34, 199] width 10 height 10
click at [34, 204] on input "checkbox" at bounding box center [33, 204] width 0 height 0
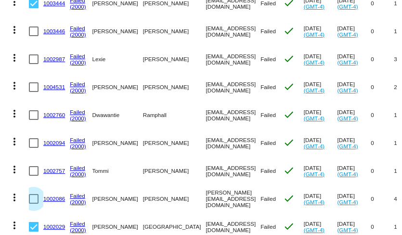
checkbox input "true"
click at [32, 166] on div at bounding box center [34, 171] width 10 height 10
click at [33, 176] on input "checkbox" at bounding box center [33, 176] width 0 height 0
checkbox input "true"
click at [33, 138] on div at bounding box center [34, 143] width 10 height 10
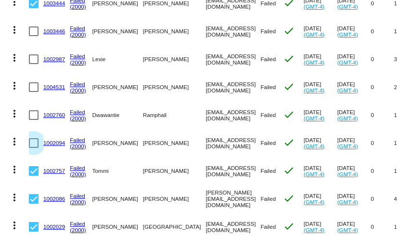
click at [33, 148] on input "checkbox" at bounding box center [33, 148] width 0 height 0
checkbox input "true"
click at [33, 110] on div at bounding box center [34, 115] width 10 height 10
click at [33, 120] on input "checkbox" at bounding box center [33, 120] width 0 height 0
checkbox input "true"
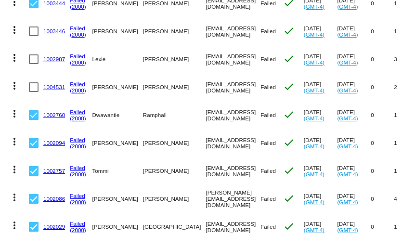
click at [33, 82] on div at bounding box center [34, 87] width 10 height 10
click at [33, 92] on input "checkbox" at bounding box center [33, 92] width 0 height 0
checkbox input "true"
click at [33, 54] on div at bounding box center [34, 59] width 10 height 10
click at [33, 64] on input "checkbox" at bounding box center [33, 64] width 0 height 0
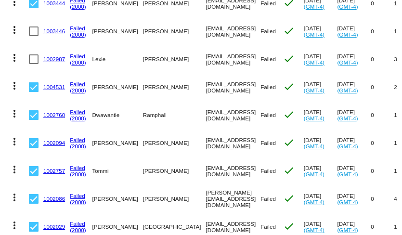
checkbox input "true"
click at [34, 26] on div at bounding box center [34, 31] width 10 height 10
click at [34, 36] on input "checkbox" at bounding box center [33, 36] width 0 height 0
checkbox input "true"
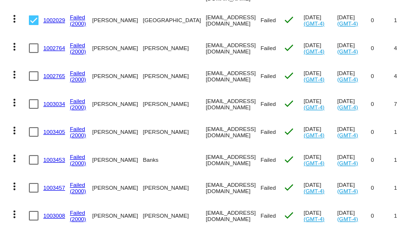
scroll to position [2723, 0]
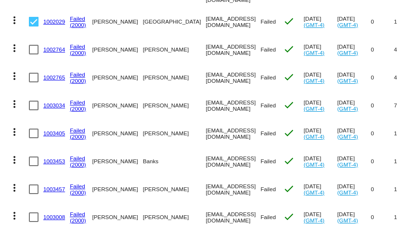
click at [35, 45] on div at bounding box center [34, 50] width 10 height 10
click at [34, 54] on input "checkbox" at bounding box center [33, 54] width 0 height 0
checkbox input "true"
click at [36, 73] on div at bounding box center [34, 78] width 10 height 10
click at [34, 82] on input "checkbox" at bounding box center [33, 82] width 0 height 0
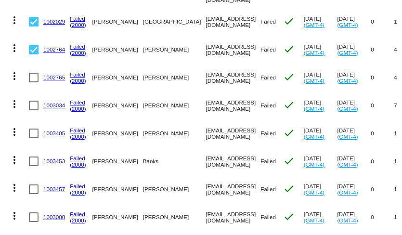
checkbox input "true"
click at [38, 101] on div at bounding box center [34, 106] width 10 height 10
click at [34, 110] on input "checkbox" at bounding box center [33, 110] width 0 height 0
checkbox input "true"
click at [36, 129] on div at bounding box center [34, 134] width 10 height 10
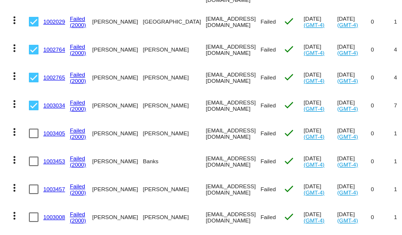
click at [34, 138] on input "checkbox" at bounding box center [33, 138] width 0 height 0
checkbox input "true"
click at [36, 156] on div at bounding box center [34, 161] width 10 height 10
click at [34, 166] on input "checkbox" at bounding box center [33, 166] width 0 height 0
checkbox input "true"
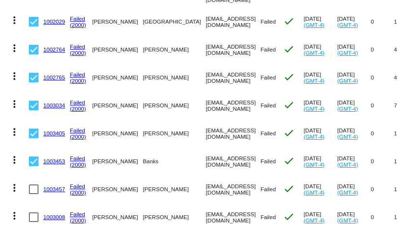
click at [35, 175] on mat-cell at bounding box center [36, 189] width 14 height 28
click at [35, 184] on div at bounding box center [34, 189] width 10 height 10
click at [34, 194] on input "checkbox" at bounding box center [33, 194] width 0 height 0
checkbox input "true"
click at [35, 212] on div at bounding box center [34, 217] width 10 height 10
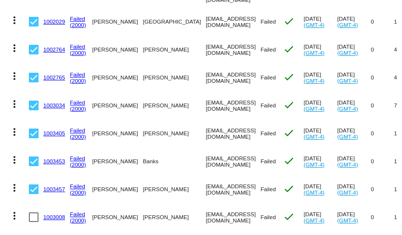
click at [34, 222] on input "checkbox" at bounding box center [33, 222] width 0 height 0
checkbox input "true"
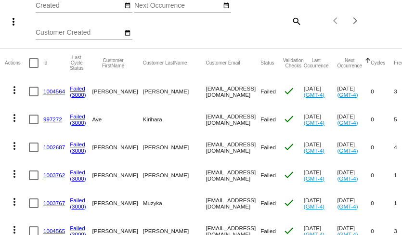
scroll to position [0, 0]
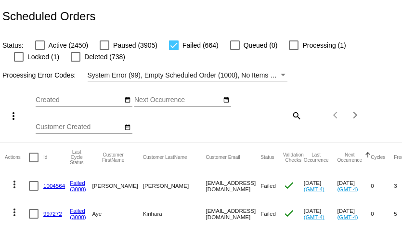
click at [11, 118] on mat-icon "more_vert" at bounding box center [14, 116] width 12 height 12
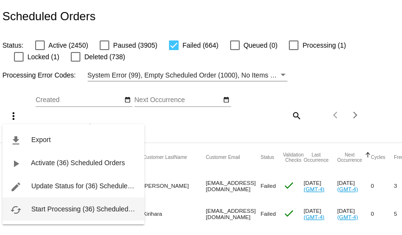
click at [58, 205] on span "Start Processing (36) Scheduled Orders" at bounding box center [90, 209] width 119 height 8
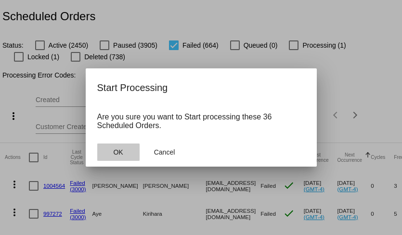
click at [119, 153] on span "OK" at bounding box center [118, 152] width 10 height 8
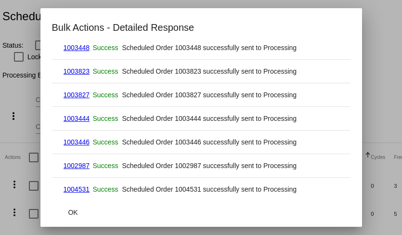
scroll to position [740, 0]
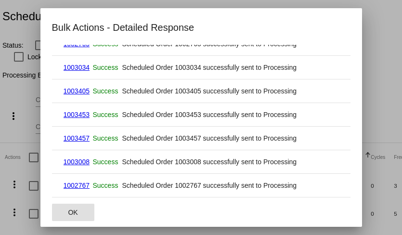
click at [72, 209] on span "OK" at bounding box center [73, 213] width 10 height 8
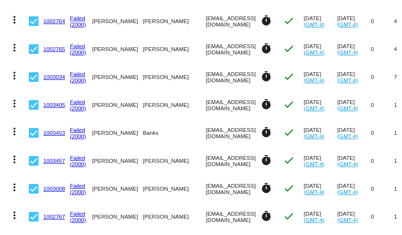
scroll to position [2757, 0]
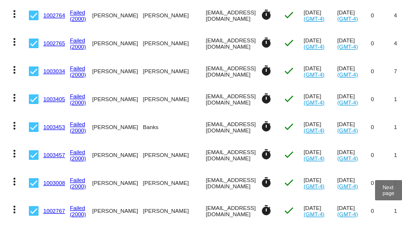
click at [388, 235] on div "Next page" at bounding box center [387, 238] width 7 height 7
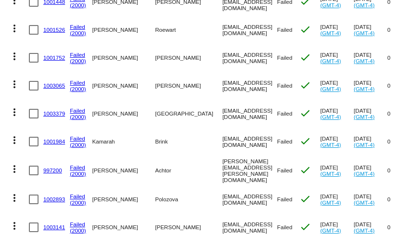
scroll to position [381, 0]
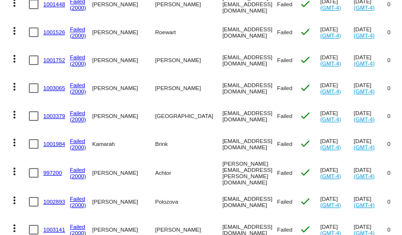
click at [33, 141] on div at bounding box center [34, 144] width 10 height 10
click at [33, 149] on input "checkbox" at bounding box center [33, 149] width 0 height 0
checkbox input "true"
click at [34, 112] on div at bounding box center [34, 116] width 10 height 10
click at [34, 121] on input "checkbox" at bounding box center [33, 121] width 0 height 0
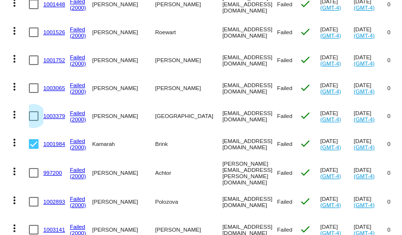
checkbox input "true"
click at [34, 87] on div at bounding box center [34, 88] width 10 height 10
click at [34, 93] on input "checkbox" at bounding box center [33, 93] width 0 height 0
checkbox input "true"
click at [32, 55] on div at bounding box center [34, 60] width 10 height 10
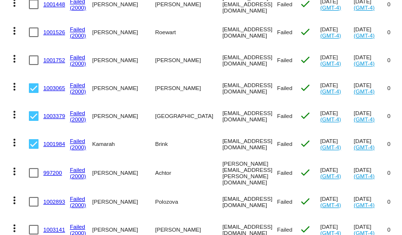
click at [33, 65] on input "checkbox" at bounding box center [33, 65] width 0 height 0
checkbox input "true"
click at [33, 28] on div at bounding box center [34, 32] width 10 height 10
click at [33, 37] on input "checkbox" at bounding box center [33, 37] width 0 height 0
checkbox input "true"
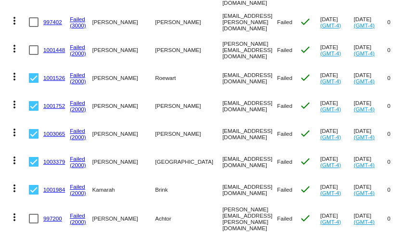
scroll to position [332, 0]
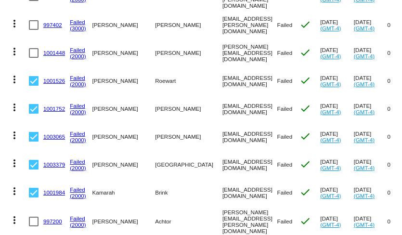
click at [34, 48] on div at bounding box center [34, 53] width 10 height 10
click at [34, 58] on input "checkbox" at bounding box center [33, 58] width 0 height 0
checkbox input "true"
click at [33, 20] on div at bounding box center [34, 25] width 10 height 10
click at [33, 30] on input "checkbox" at bounding box center [33, 30] width 0 height 0
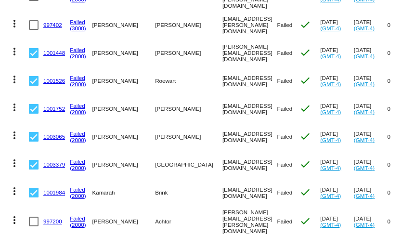
checkbox input "true"
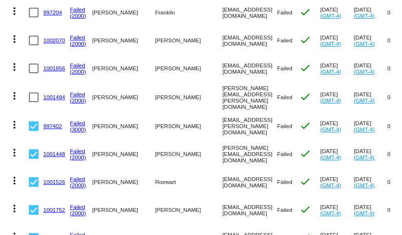
scroll to position [219, 0]
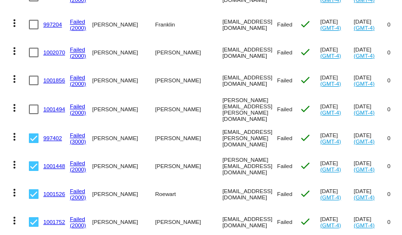
click at [34, 161] on div at bounding box center [34, 166] width 10 height 10
click at [34, 171] on input "checkbox" at bounding box center [33, 171] width 0 height 0
checkbox input "false"
click at [35, 107] on div at bounding box center [34, 109] width 10 height 10
click at [34, 114] on input "checkbox" at bounding box center [33, 114] width 0 height 0
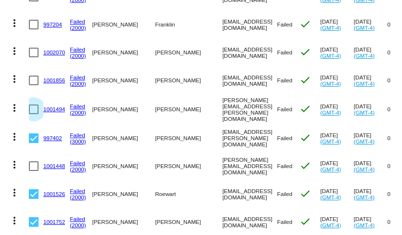
checkbox input "true"
click at [33, 79] on div at bounding box center [34, 81] width 10 height 10
click at [33, 85] on input "checkbox" at bounding box center [33, 85] width 0 height 0
checkbox input "true"
click at [32, 51] on div at bounding box center [34, 53] width 10 height 10
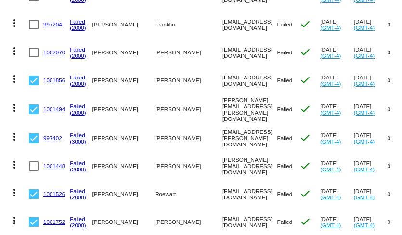
click at [33, 57] on input "checkbox" at bounding box center [33, 57] width 0 height 0
checkbox input "true"
click at [33, 22] on div at bounding box center [34, 25] width 10 height 10
click at [33, 29] on input "checkbox" at bounding box center [33, 29] width 0 height 0
checkbox input "true"
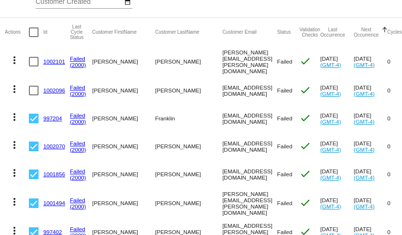
scroll to position [124, 0]
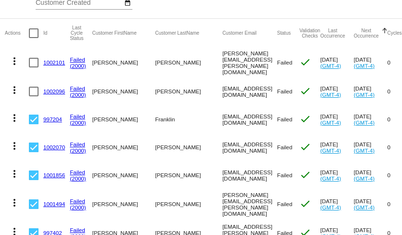
click at [34, 91] on div at bounding box center [34, 92] width 10 height 10
click at [34, 96] on input "checkbox" at bounding box center [33, 96] width 0 height 0
checkbox input "true"
click at [35, 61] on div at bounding box center [34, 63] width 10 height 10
click at [34, 67] on input "checkbox" at bounding box center [33, 67] width 0 height 0
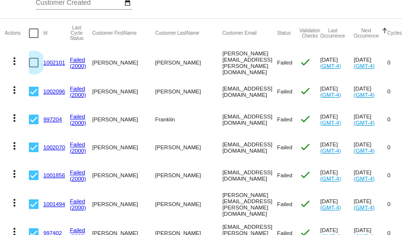
checkbox input "true"
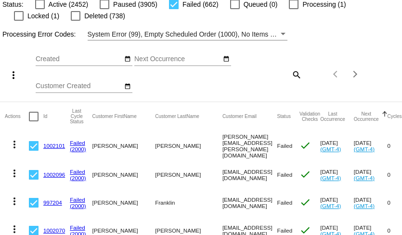
scroll to position [39, 0]
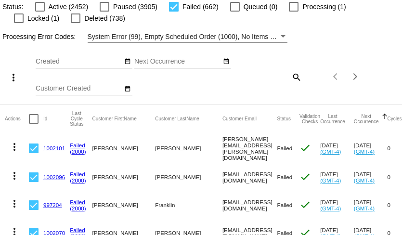
click at [15, 76] on mat-icon "more_vert" at bounding box center [14, 78] width 12 height 12
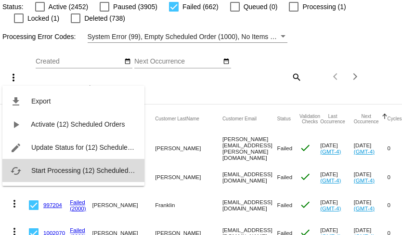
click at [66, 173] on span "Start Processing (12) Scheduled Orders" at bounding box center [90, 171] width 119 height 8
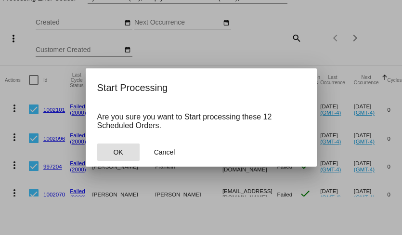
click at [121, 149] on span "OK" at bounding box center [118, 152] width 10 height 8
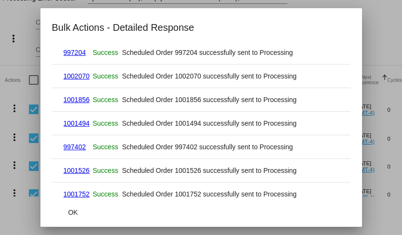
scroll to position [173, 0]
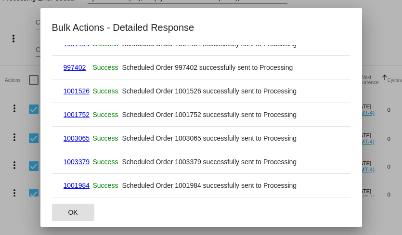
click at [78, 208] on button "OK" at bounding box center [73, 212] width 42 height 17
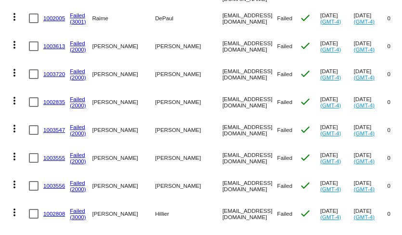
scroll to position [2757, 0]
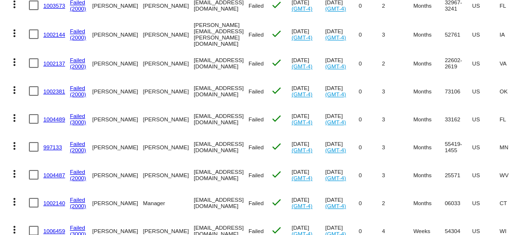
scroll to position [509, 0]
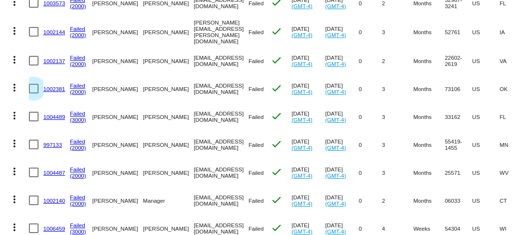
click at [33, 84] on div at bounding box center [34, 89] width 10 height 10
click at [33, 93] on input "checkbox" at bounding box center [33, 93] width 0 height 0
checkbox input "true"
click at [32, 57] on div at bounding box center [34, 61] width 10 height 10
click at [33, 65] on input "checkbox" at bounding box center [33, 65] width 0 height 0
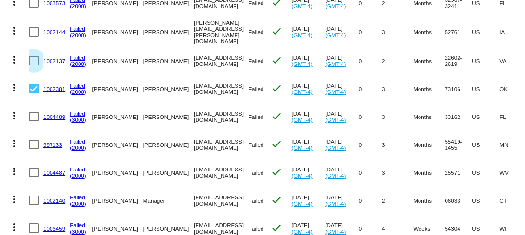
checkbox input "true"
click at [35, 27] on div at bounding box center [34, 32] width 10 height 10
click at [34, 37] on input "checkbox" at bounding box center [33, 37] width 0 height 0
checkbox input "true"
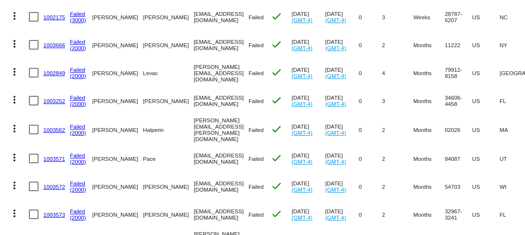
scroll to position [295, 0]
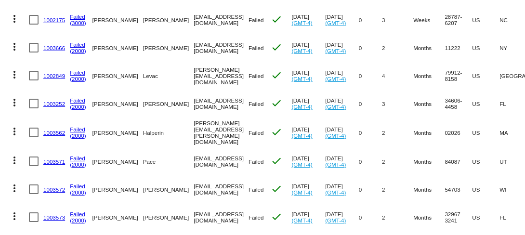
click at [34, 21] on div at bounding box center [34, 20] width 10 height 10
click at [34, 25] on input "checkbox" at bounding box center [33, 25] width 0 height 0
checkbox input "true"
click at [35, 48] on div at bounding box center [34, 48] width 10 height 10
click at [34, 52] on input "checkbox" at bounding box center [33, 52] width 0 height 0
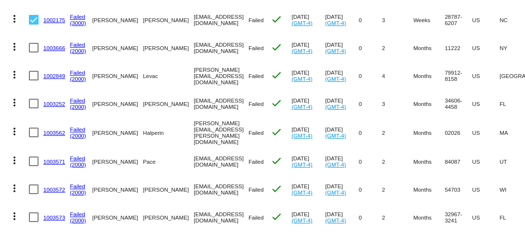
checkbox input "true"
click at [35, 75] on div at bounding box center [34, 76] width 10 height 10
click at [34, 80] on input "checkbox" at bounding box center [33, 80] width 0 height 0
checkbox input "true"
click at [32, 106] on div at bounding box center [34, 104] width 10 height 10
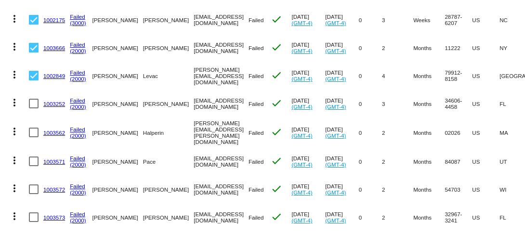
click at [33, 108] on input "checkbox" at bounding box center [33, 108] width 0 height 0
checkbox input "true"
click at [34, 128] on div at bounding box center [34, 133] width 10 height 10
click at [34, 137] on input "checkbox" at bounding box center [33, 137] width 0 height 0
checkbox input "true"
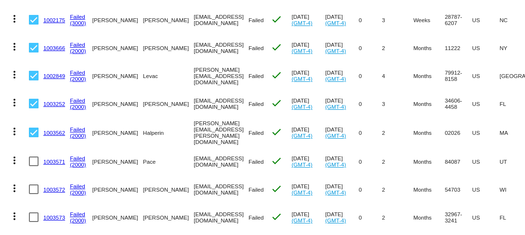
click at [34, 158] on div at bounding box center [34, 161] width 10 height 10
click at [34, 166] on input "checkbox" at bounding box center [33, 166] width 0 height 0
checkbox input "true"
click at [33, 184] on div at bounding box center [34, 189] width 10 height 10
click at [33, 194] on input "checkbox" at bounding box center [33, 194] width 0 height 0
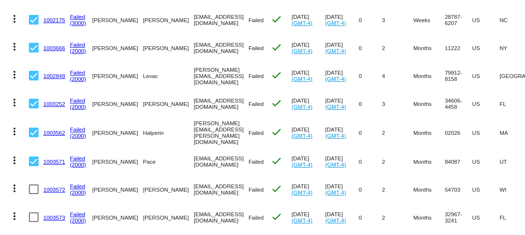
checkbox input "true"
click at [35, 214] on div at bounding box center [34, 217] width 10 height 10
click at [34, 222] on input "checkbox" at bounding box center [33, 222] width 0 height 0
checkbox input "true"
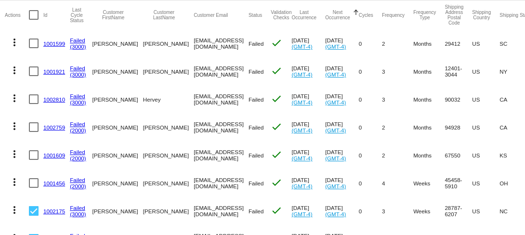
scroll to position [98, 0]
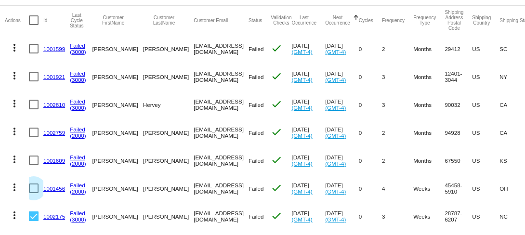
click at [33, 189] on div at bounding box center [34, 188] width 10 height 10
click at [33, 193] on input "checkbox" at bounding box center [33, 193] width 0 height 0
checkbox input "true"
click at [34, 161] on div at bounding box center [34, 161] width 10 height 10
click at [34, 165] on input "checkbox" at bounding box center [33, 165] width 0 height 0
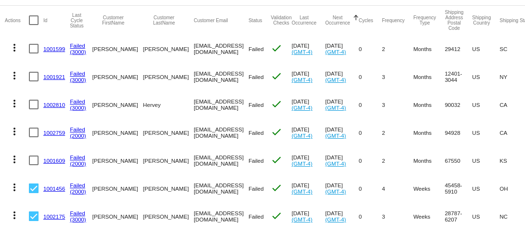
checkbox input "true"
click at [34, 133] on div at bounding box center [34, 133] width 10 height 10
click at [34, 137] on input "checkbox" at bounding box center [33, 137] width 0 height 0
checkbox input "true"
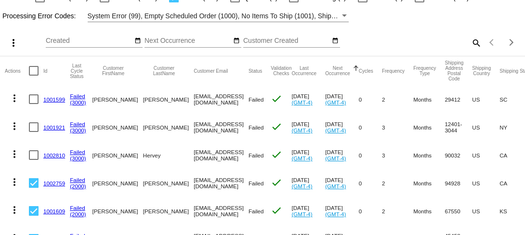
scroll to position [45, 0]
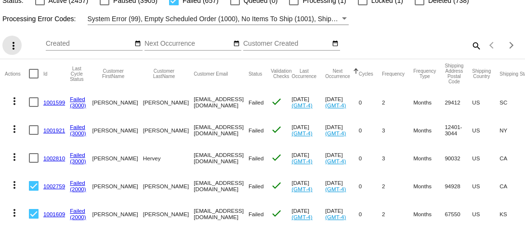
click at [12, 47] on mat-icon "more_vert" at bounding box center [14, 46] width 12 height 12
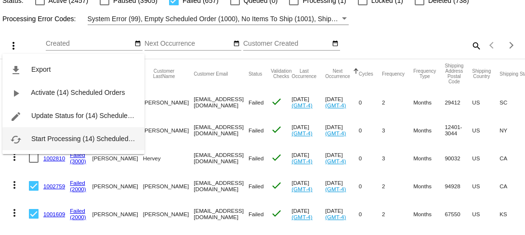
click at [59, 139] on span "Start Processing (14) Scheduled Orders" at bounding box center [90, 139] width 119 height 8
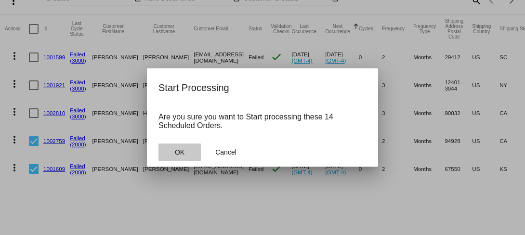
click at [184, 151] on span "OK" at bounding box center [180, 152] width 10 height 8
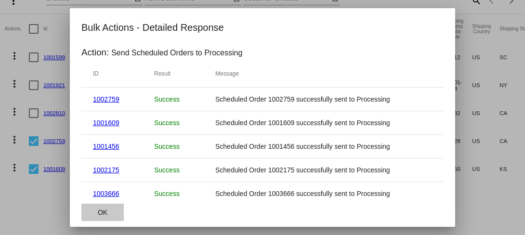
click at [107, 211] on span "OK" at bounding box center [103, 213] width 10 height 8
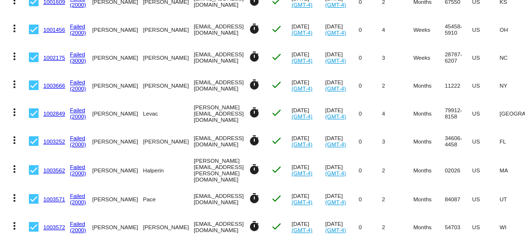
scroll to position [0, 0]
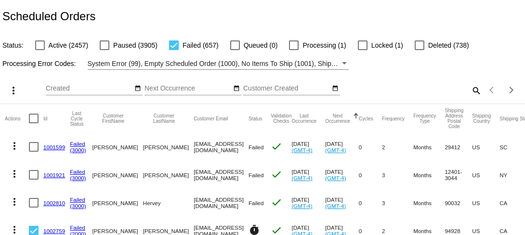
click at [402, 89] on mat-icon "search" at bounding box center [476, 90] width 12 height 15
click at [402, 88] on input "Search" at bounding box center [416, 89] width 130 height 8
paste input "1001686"
type input "1001686"
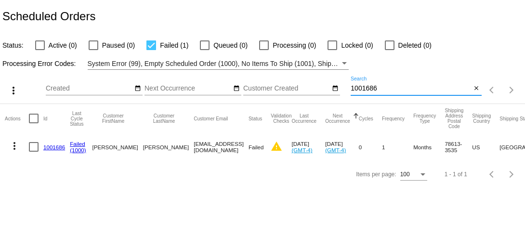
click at [16, 144] on mat-icon "more_vert" at bounding box center [15, 146] width 12 height 12
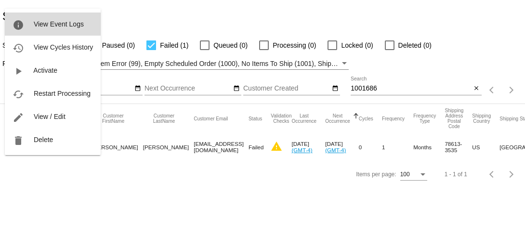
click at [48, 25] on span "View Event Logs" at bounding box center [59, 24] width 50 height 8
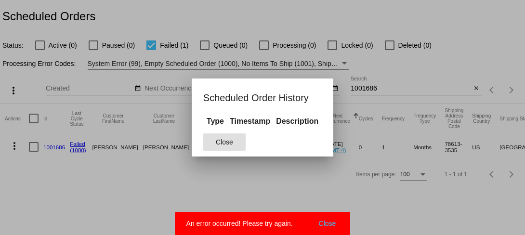
click at [235, 142] on button "Close" at bounding box center [224, 141] width 42 height 17
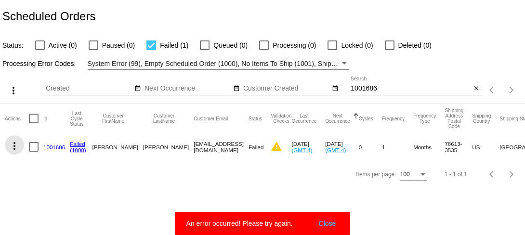
click at [15, 144] on mat-icon "more_vert" at bounding box center [15, 146] width 12 height 12
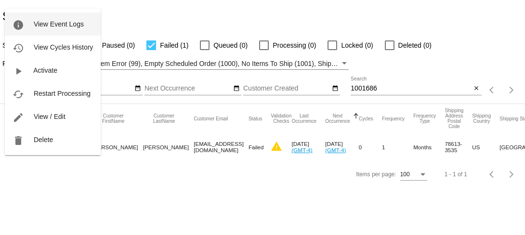
click at [44, 23] on span "View Event Logs" at bounding box center [59, 24] width 50 height 8
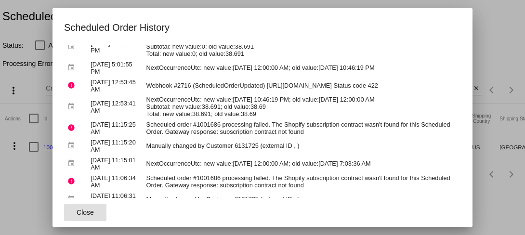
scroll to position [230, 0]
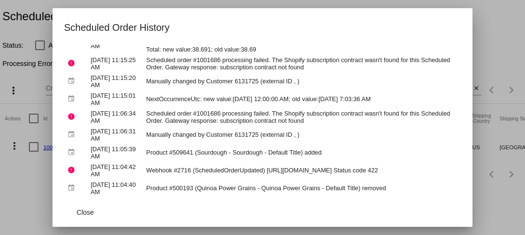
click at [163, 187] on td "Product #500193 (Quinoa Power Grains - Quinoa Power Grains - Default Title) rem…" at bounding box center [302, 188] width 316 height 17
click at [88, 211] on span "Close" at bounding box center [85, 213] width 17 height 8
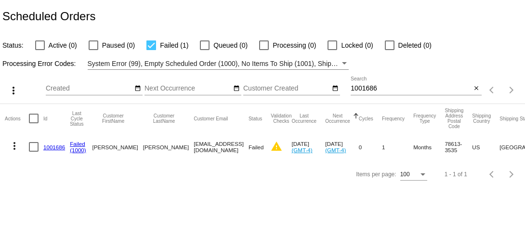
click at [55, 147] on link "1001686" at bounding box center [54, 147] width 22 height 6
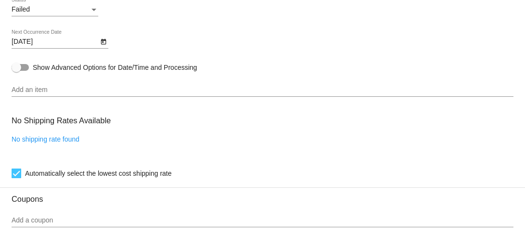
scroll to position [609, 0]
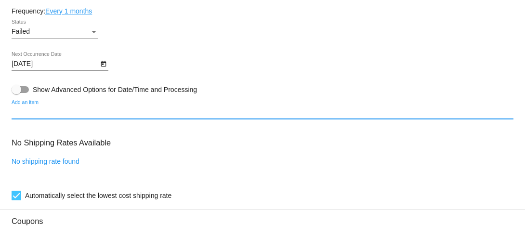
click at [127, 116] on input "Add an item" at bounding box center [263, 112] width 502 height 8
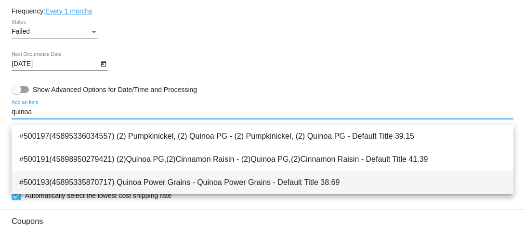
type input "quinoa"
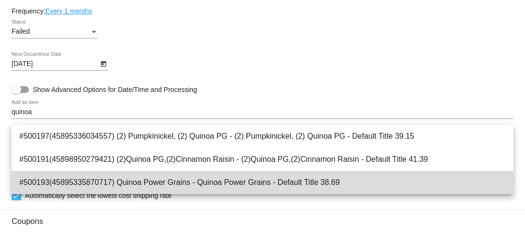
click at [137, 184] on span "#500193(45895335870717) Quinoa Power Grains - Quinoa Power Grains - Default Tit…" at bounding box center [262, 182] width 486 height 23
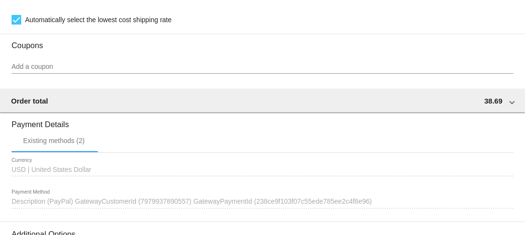
scroll to position [981, 0]
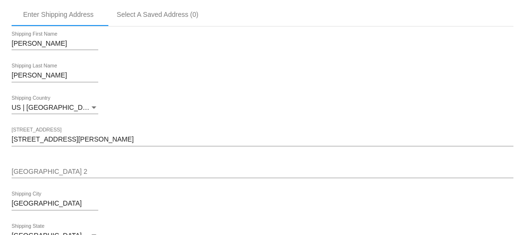
scroll to position [0, 0]
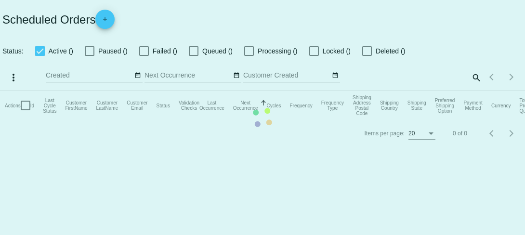
checkbox input "false"
checkbox input "true"
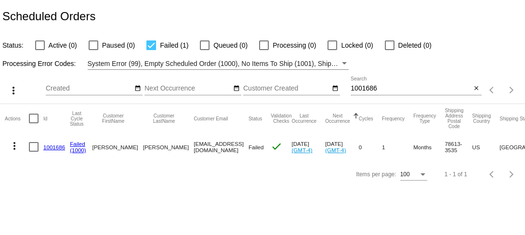
click at [14, 144] on mat-icon "more_vert" at bounding box center [15, 146] width 12 height 12
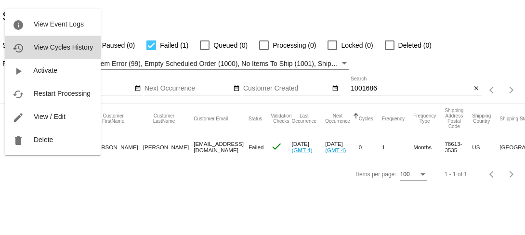
click at [52, 47] on span "View Cycles History" at bounding box center [63, 47] width 59 height 8
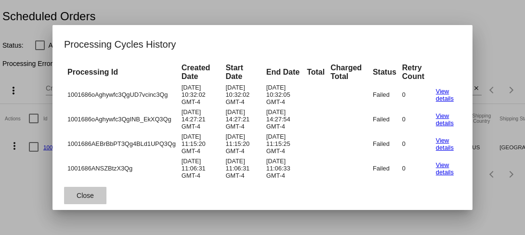
click at [89, 191] on button "Close" at bounding box center [85, 195] width 42 height 17
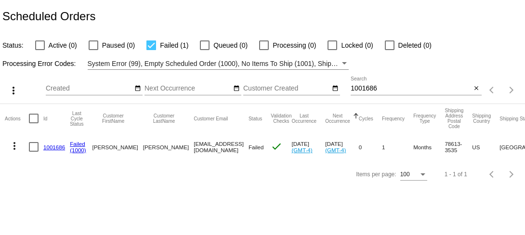
click at [17, 145] on mat-icon "more_vert" at bounding box center [15, 146] width 12 height 12
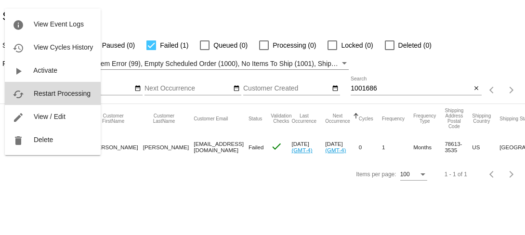
click at [44, 97] on button "cached Restart Processing" at bounding box center [53, 93] width 96 height 23
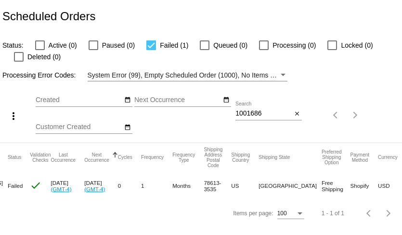
scroll to position [0, 269]
